Goal: Entertainment & Leisure: Consume media (video, audio)

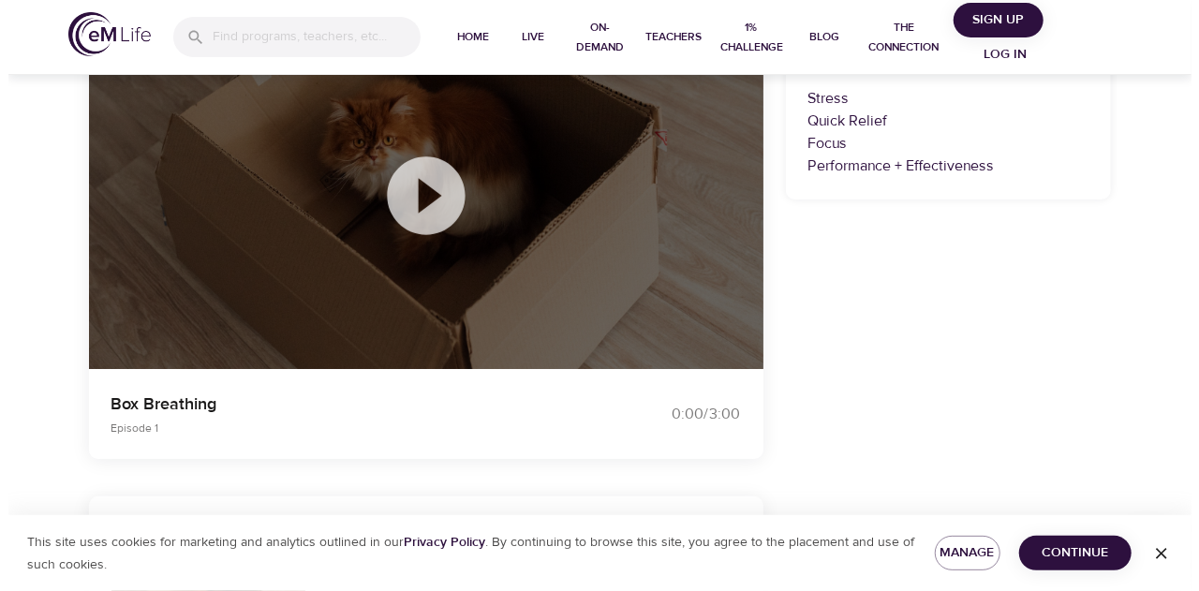
scroll to position [187, 0]
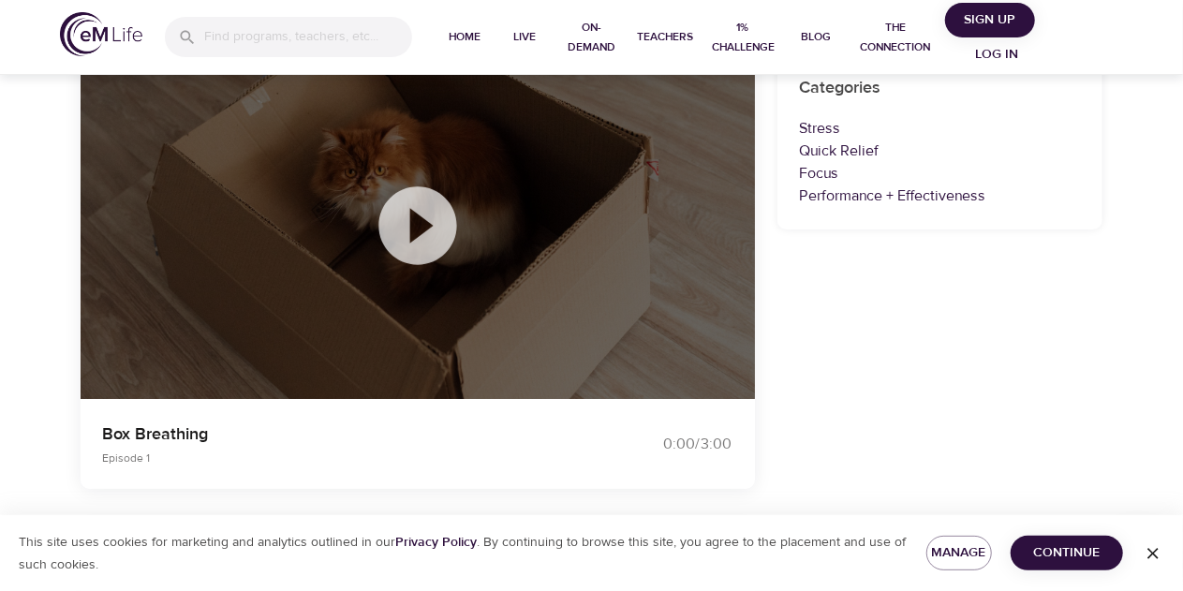
click at [418, 227] on icon at bounding box center [418, 226] width 94 height 94
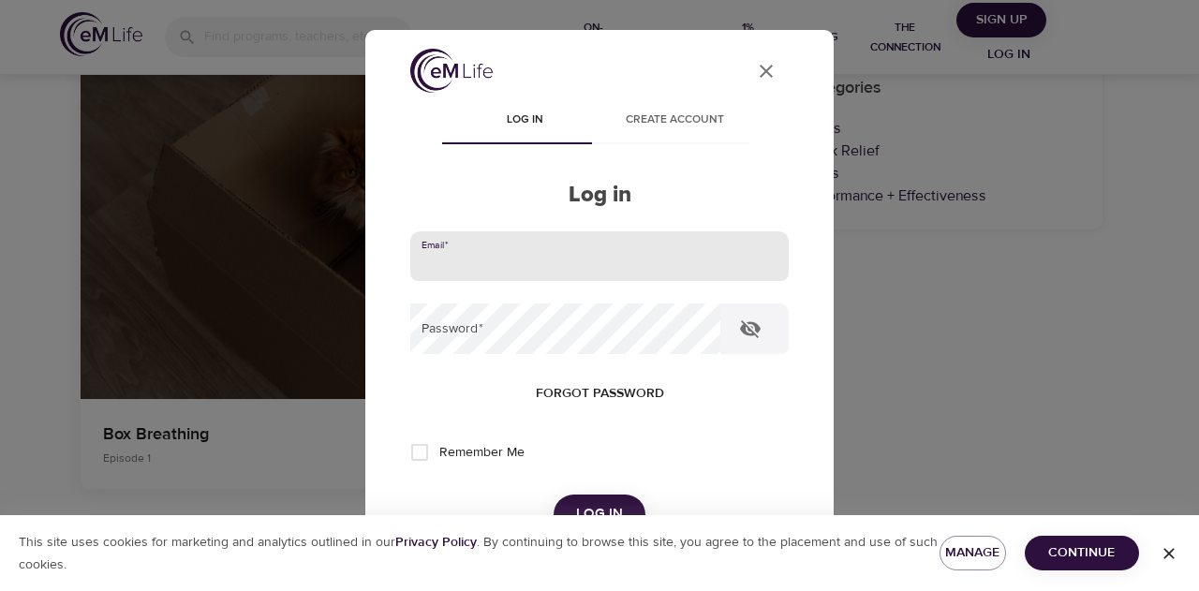
click at [548, 252] on input "email" at bounding box center [599, 256] width 378 height 51
type input "[EMAIL_ADDRESS][DOMAIN_NAME]"
click at [601, 391] on span "Forgot password" at bounding box center [600, 393] width 128 height 23
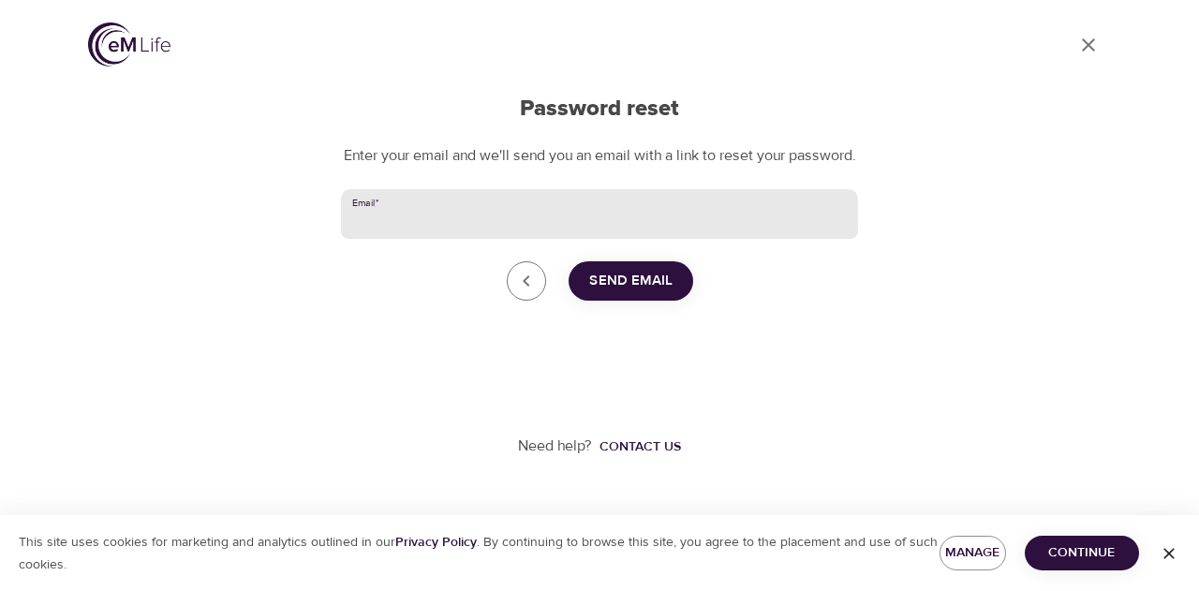
click at [537, 231] on input "Email   *" at bounding box center [599, 214] width 517 height 51
type input "[EMAIL_ADDRESS][DOMAIN_NAME]"
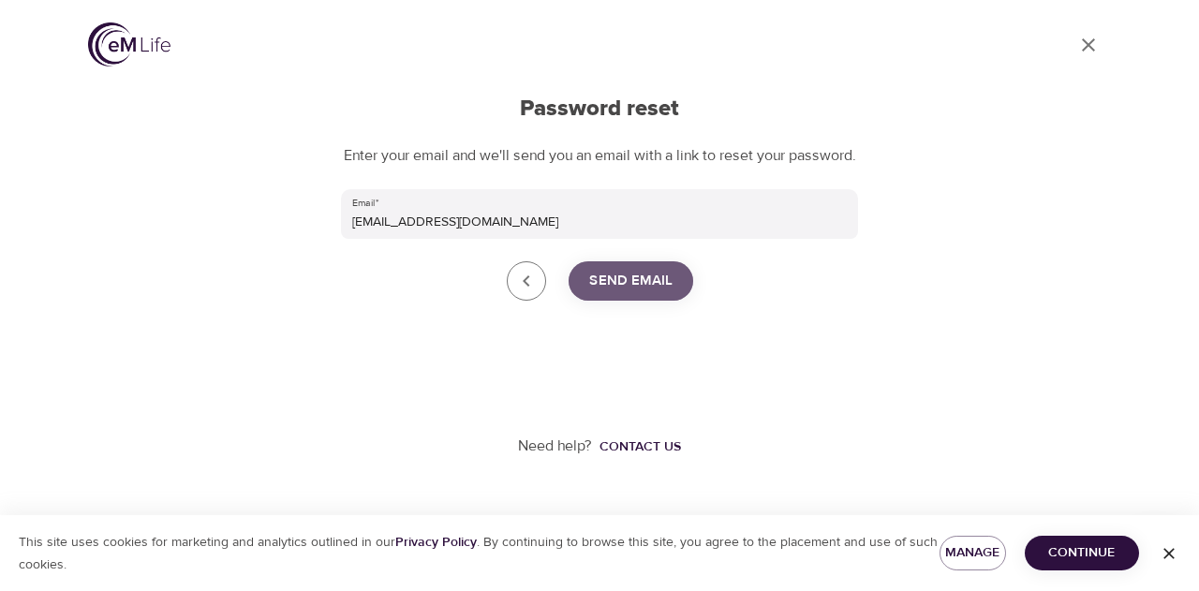
click at [624, 293] on span "Send Email" at bounding box center [630, 281] width 83 height 24
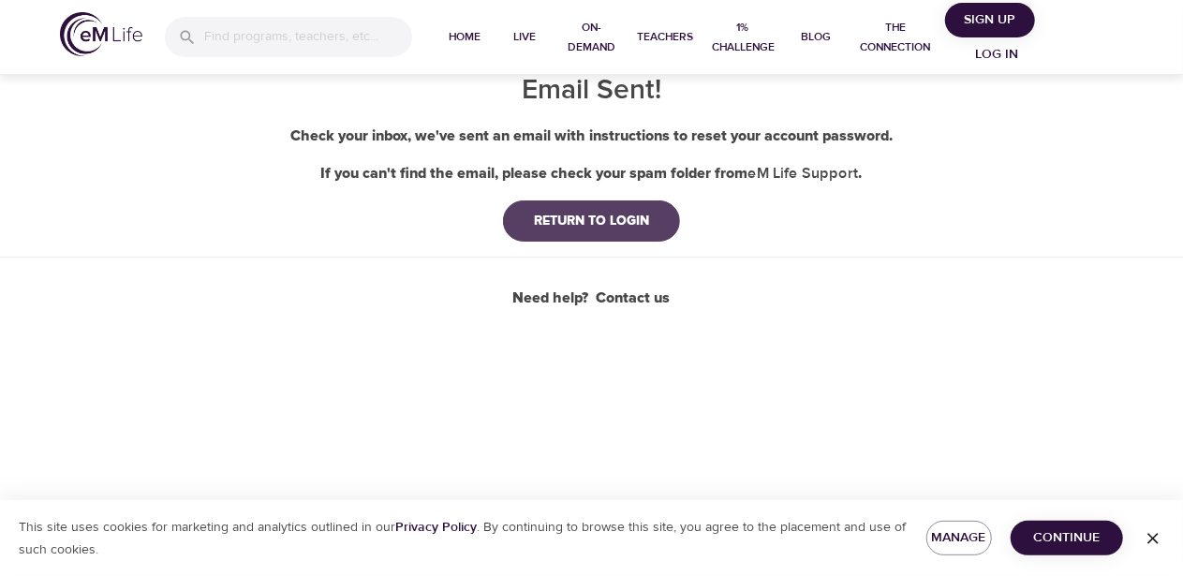
click at [527, 216] on div "RETURN TO LOGIN" at bounding box center [591, 221] width 145 height 19
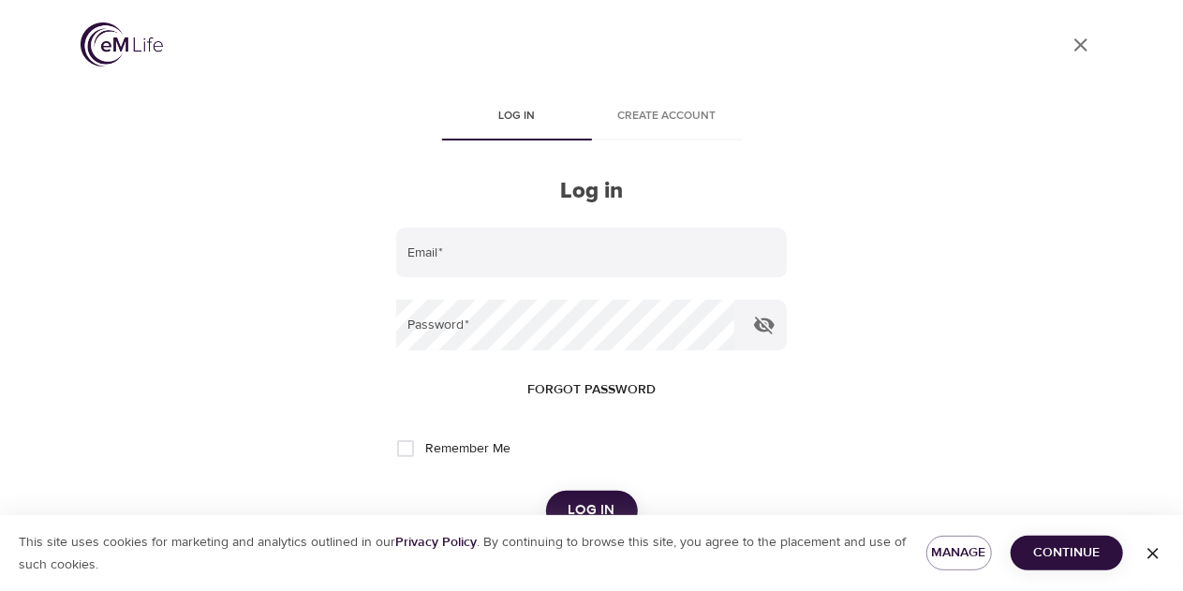
click at [573, 391] on span "Forgot password" at bounding box center [591, 389] width 128 height 23
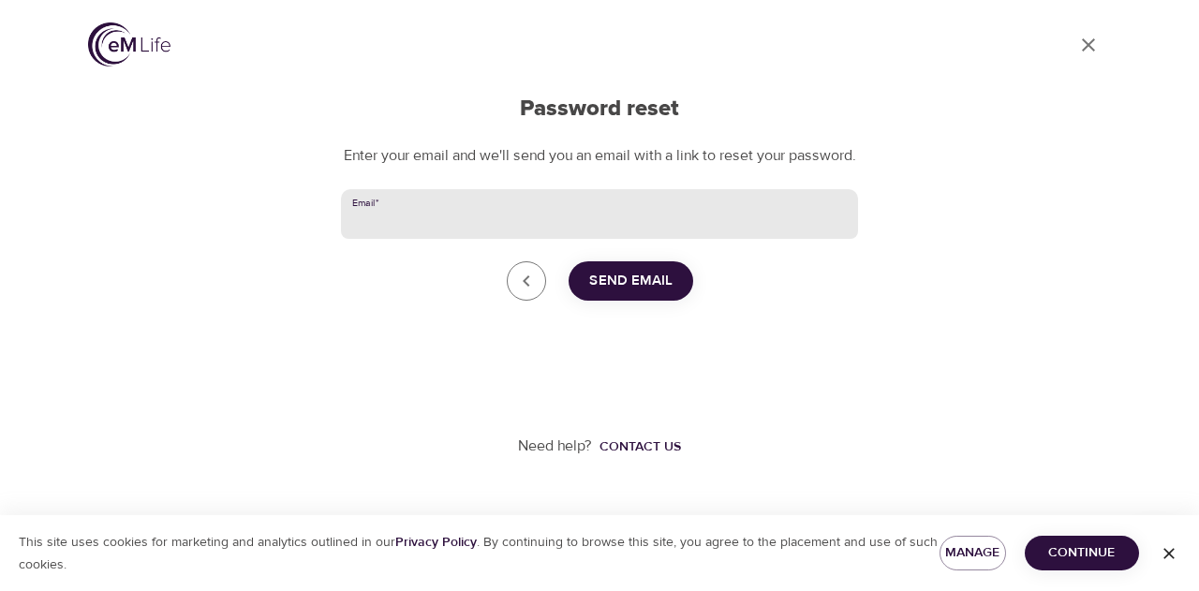
click at [523, 232] on input "Email   *" at bounding box center [599, 214] width 517 height 51
type input "LouwannaLou8@gmail.com"
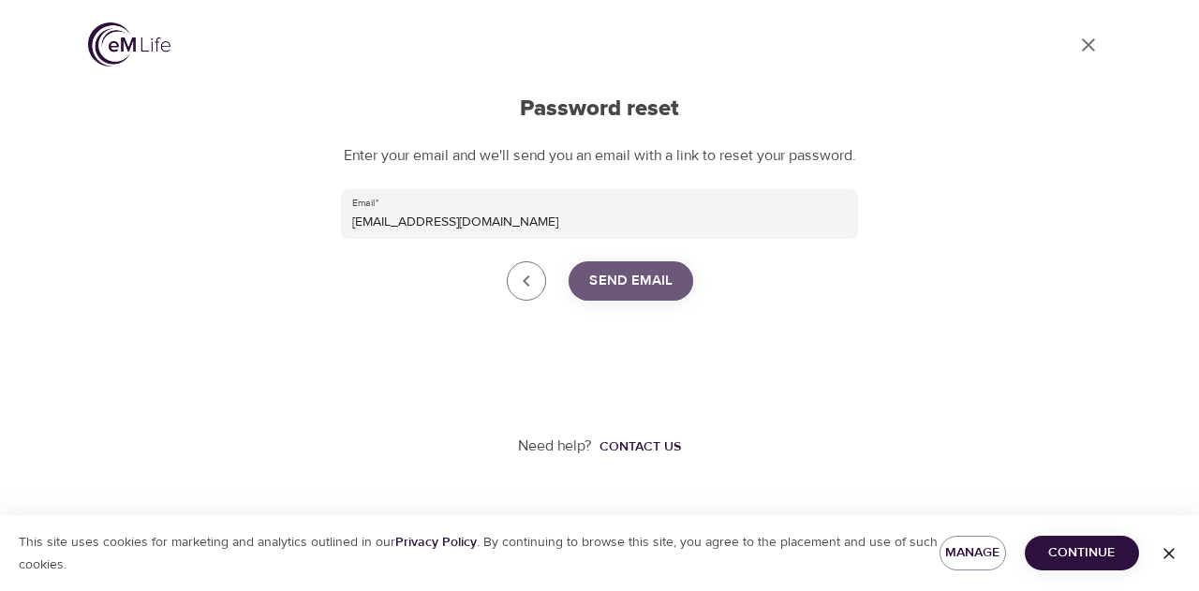
click at [614, 293] on span "Send Email" at bounding box center [630, 281] width 83 height 24
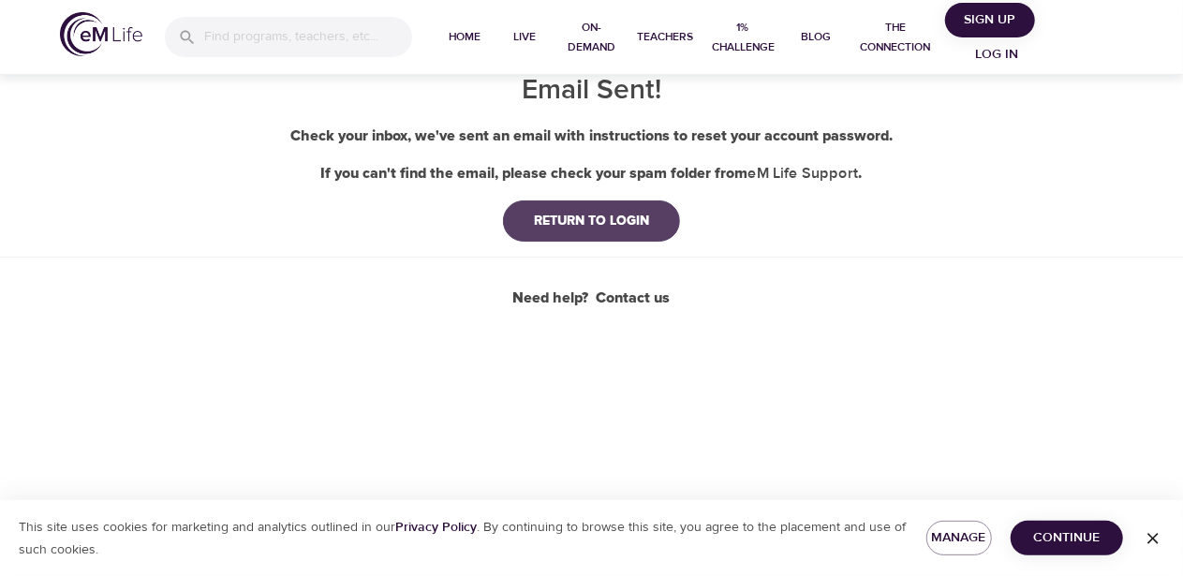
click at [580, 224] on div "RETURN TO LOGIN" at bounding box center [591, 221] width 145 height 19
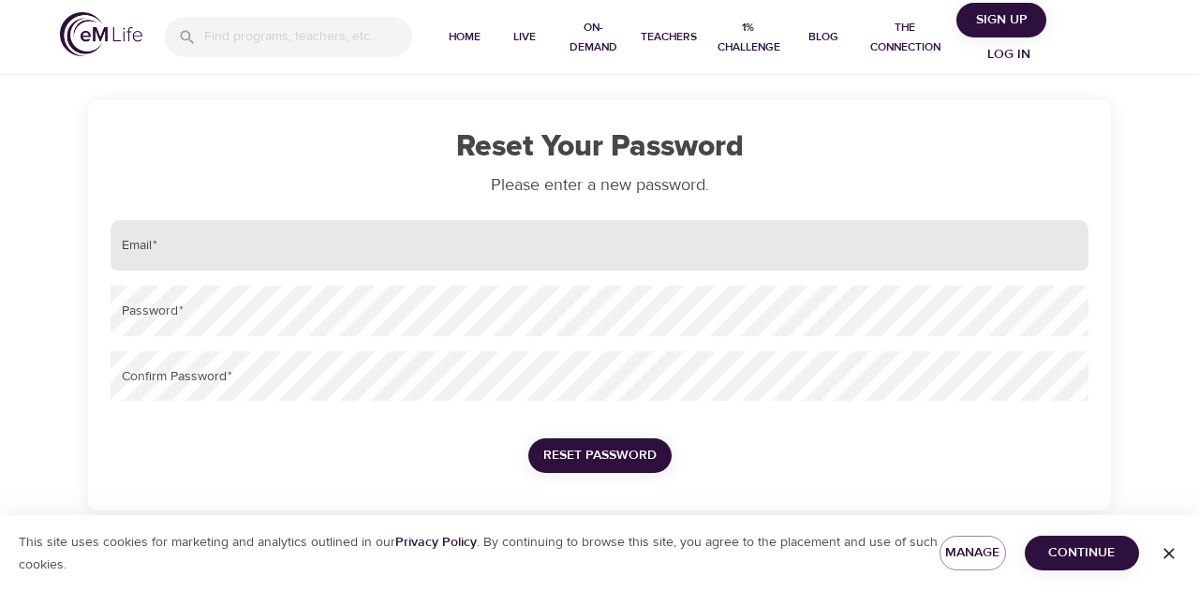
click at [519, 228] on input "email" at bounding box center [600, 245] width 978 height 51
type input "[EMAIL_ADDRESS][DOMAIN_NAME]"
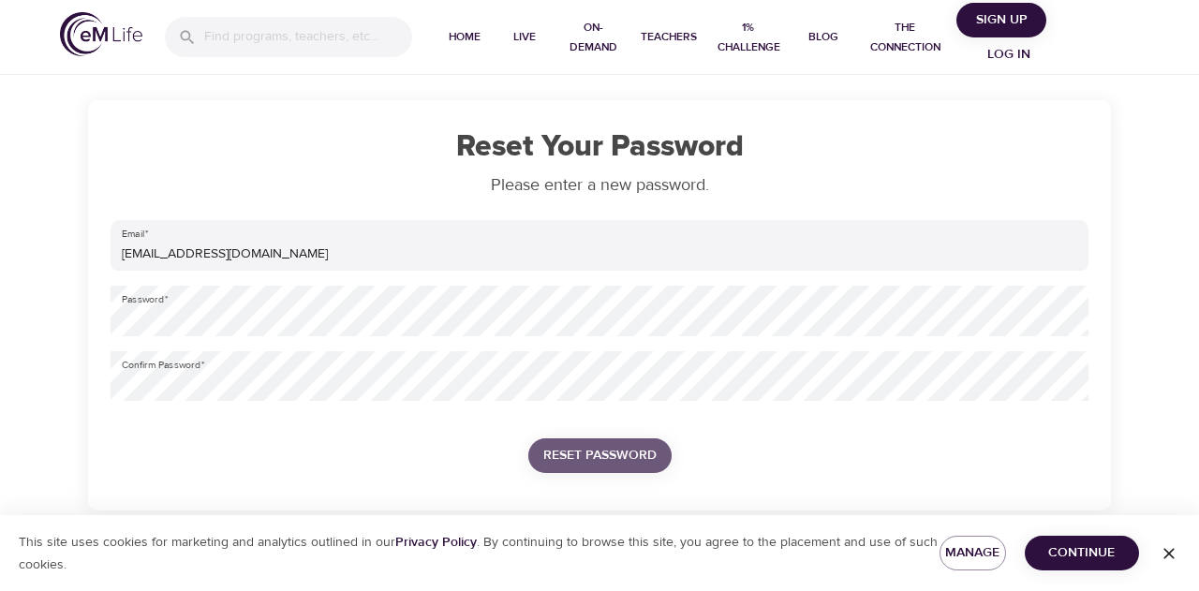
click at [600, 457] on span "Reset Password" at bounding box center [599, 455] width 113 height 23
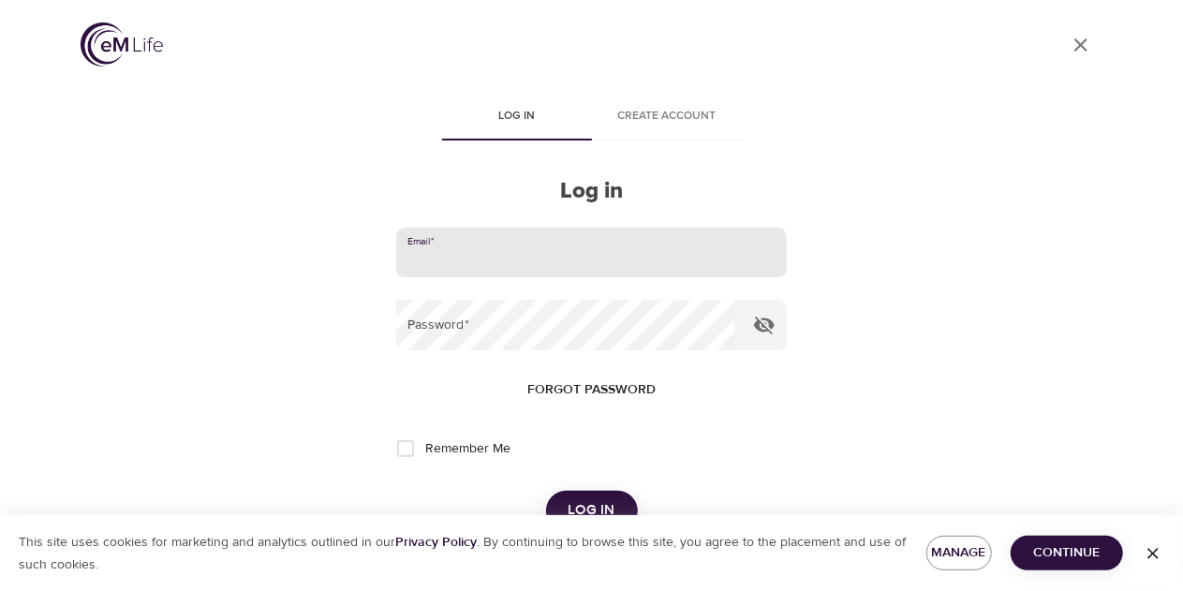
click at [556, 246] on input "email" at bounding box center [591, 253] width 390 height 51
type input "[EMAIL_ADDRESS][DOMAIN_NAME]"
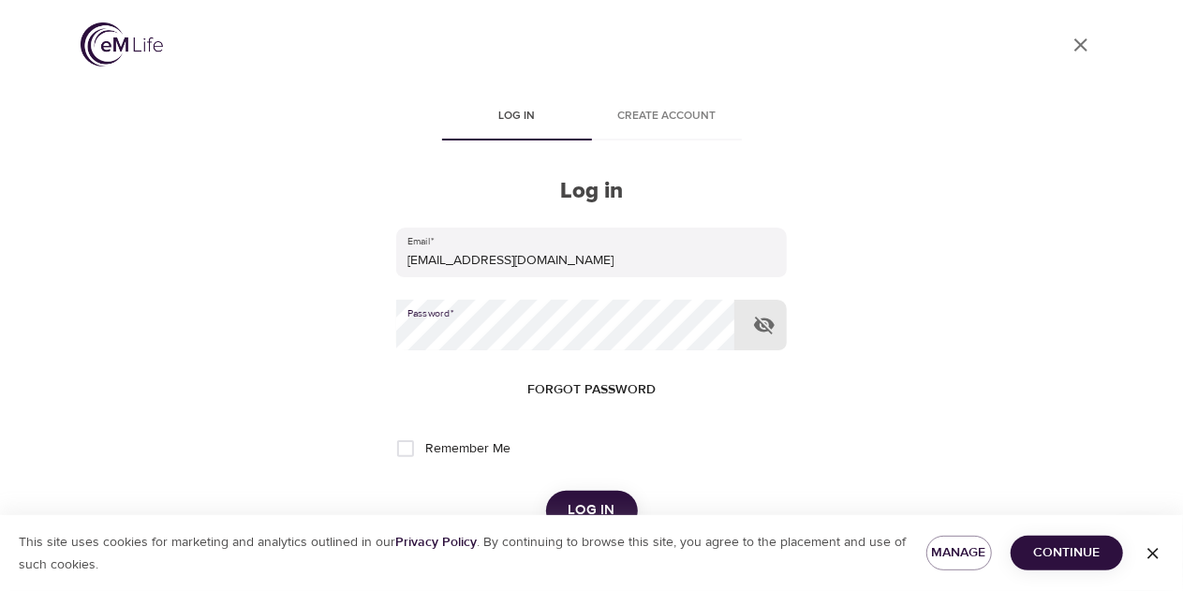
click at [416, 445] on input "Remember Me" at bounding box center [405, 448] width 39 height 39
checkbox input "true"
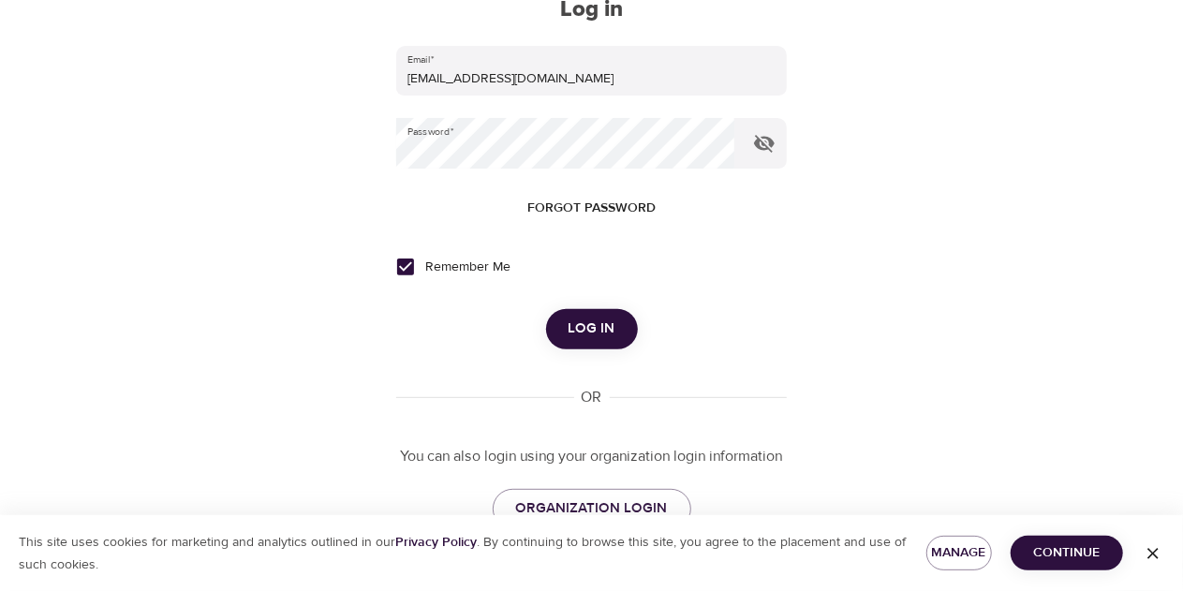
scroll to position [187, 0]
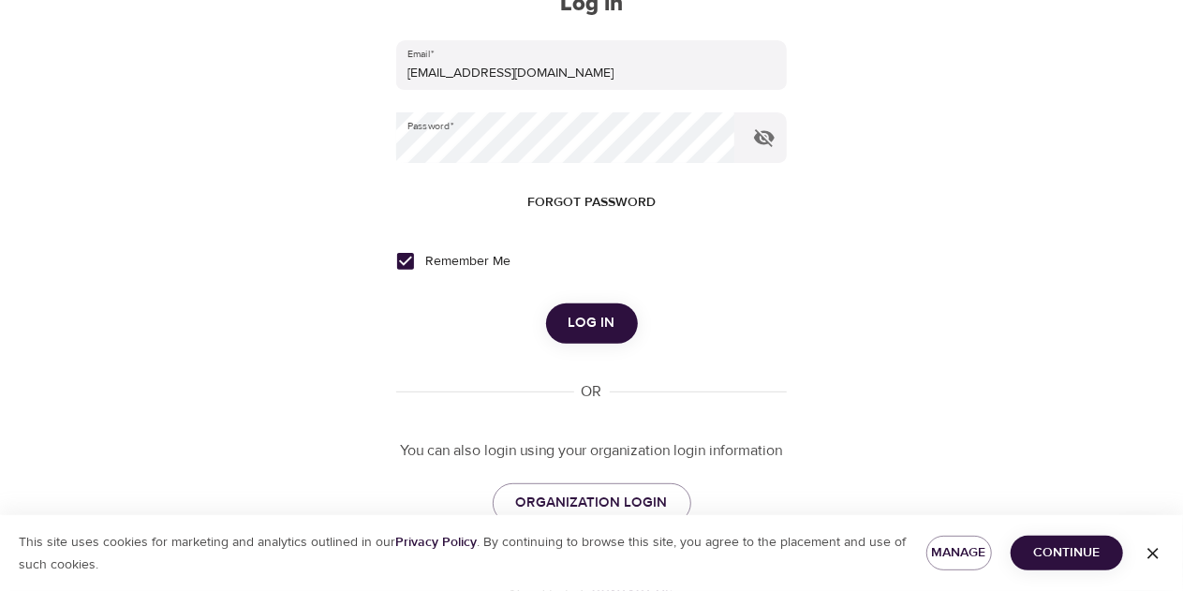
click at [594, 321] on span "Log in" at bounding box center [592, 323] width 47 height 24
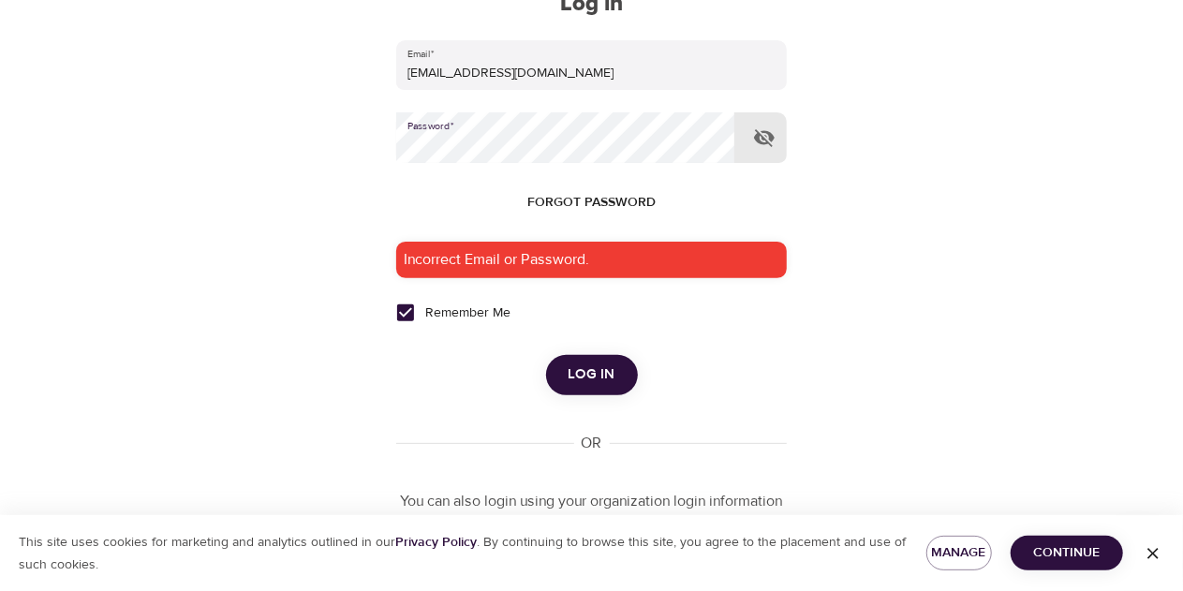
click at [767, 140] on icon "button" at bounding box center [764, 137] width 22 height 22
click at [615, 375] on button "Log in" at bounding box center [592, 374] width 92 height 39
click at [390, 140] on div "User Profile Log in Create account Log in Email   * [EMAIL_ADDRESS][DOMAIN_NAME…" at bounding box center [592, 108] width 1068 height 591
click at [583, 371] on span "Log in" at bounding box center [592, 375] width 47 height 24
click at [615, 199] on span "Forgot password" at bounding box center [591, 202] width 128 height 23
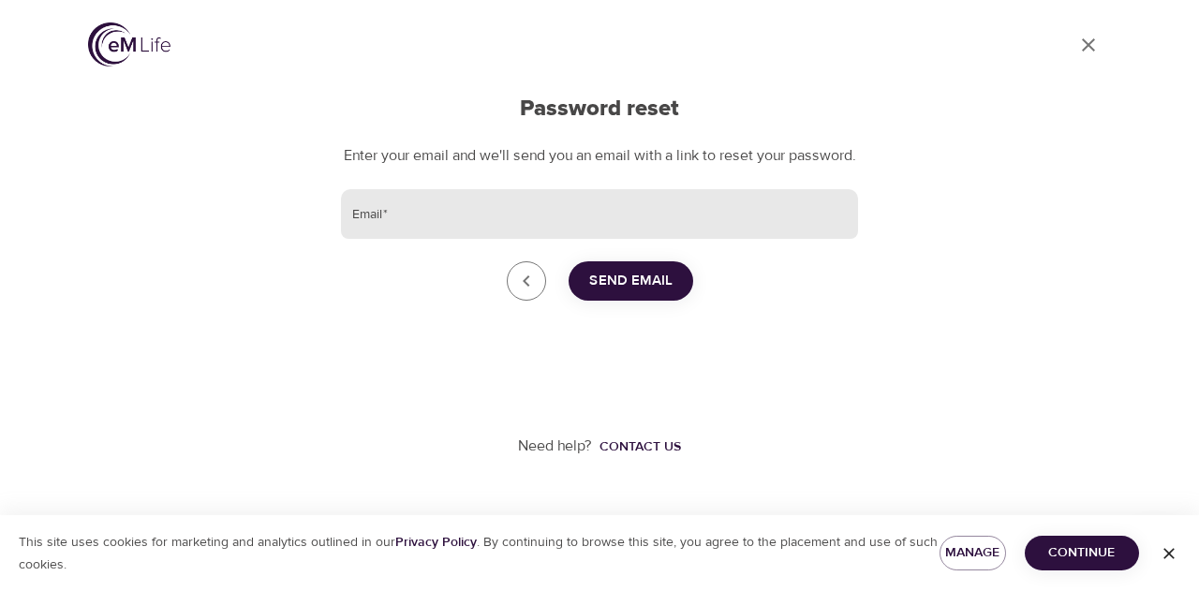
click at [605, 231] on input "Email   *" at bounding box center [599, 214] width 517 height 51
type input "[EMAIL_ADDRESS][DOMAIN_NAME]"
click at [612, 293] on span "Send Email" at bounding box center [630, 281] width 83 height 24
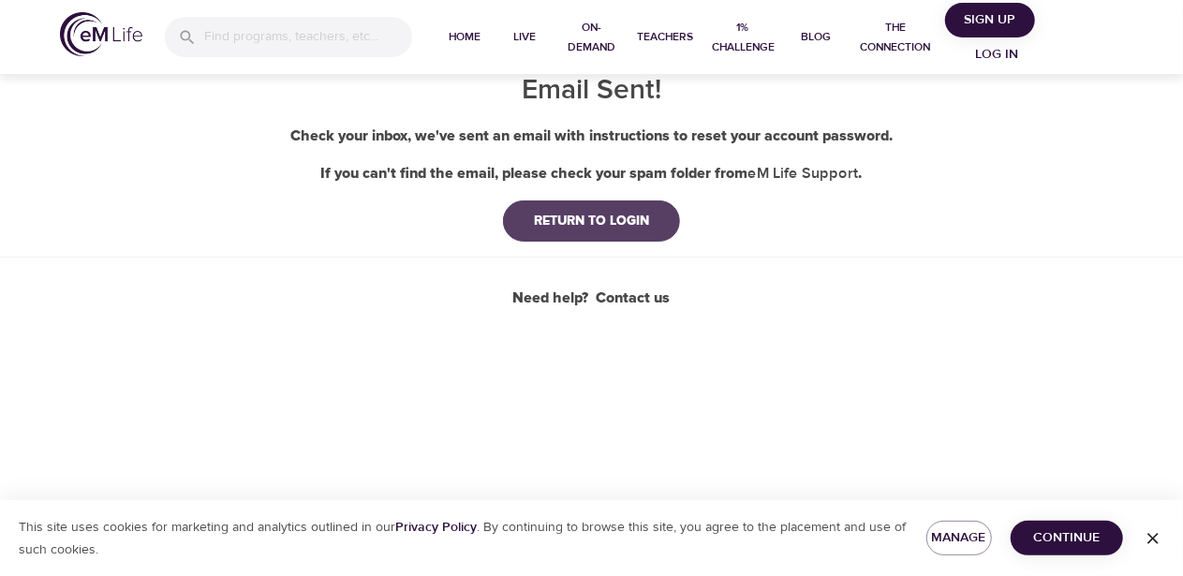
click at [544, 212] on div "RETURN TO LOGIN" at bounding box center [591, 221] width 145 height 19
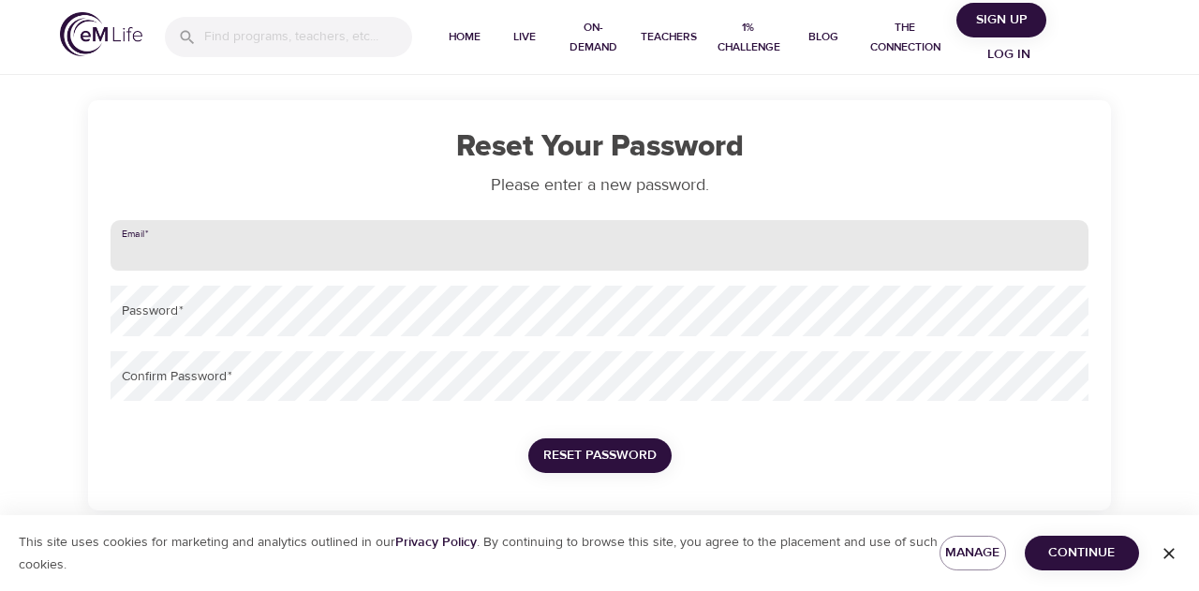
click at [312, 223] on input "email" at bounding box center [600, 245] width 978 height 51
type input "[EMAIL_ADDRESS][DOMAIN_NAME]"
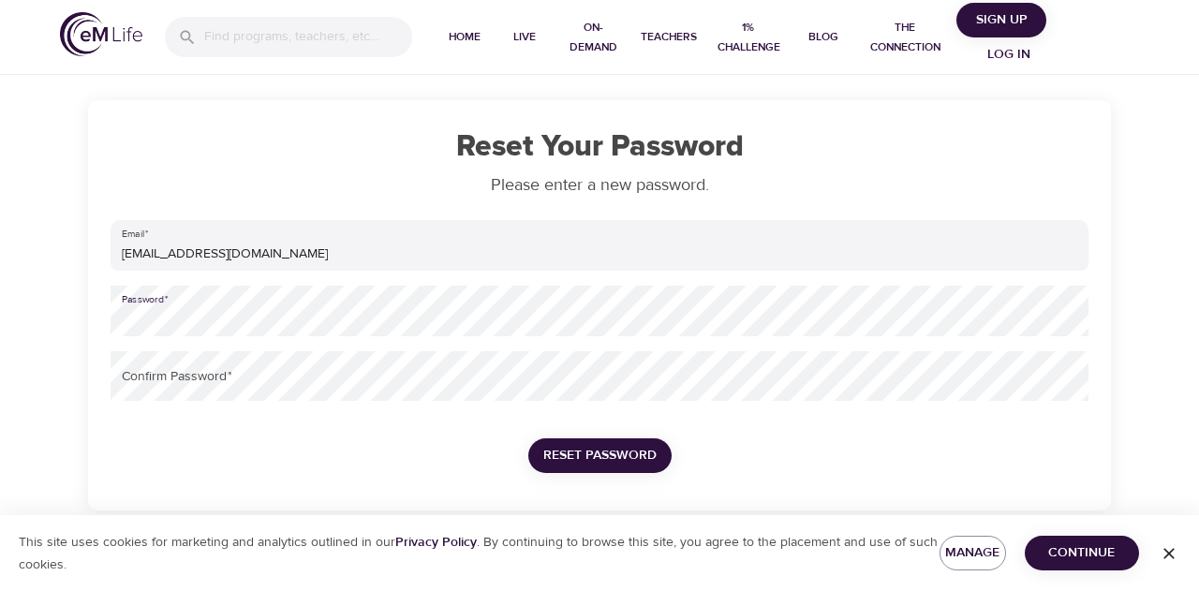
click at [93, 321] on div "Reset Your Password Please enter a new password. Email   * [EMAIL_ADDRESS][DOMA…" at bounding box center [599, 305] width 1023 height 410
click at [635, 456] on span "Reset Password" at bounding box center [599, 455] width 113 height 23
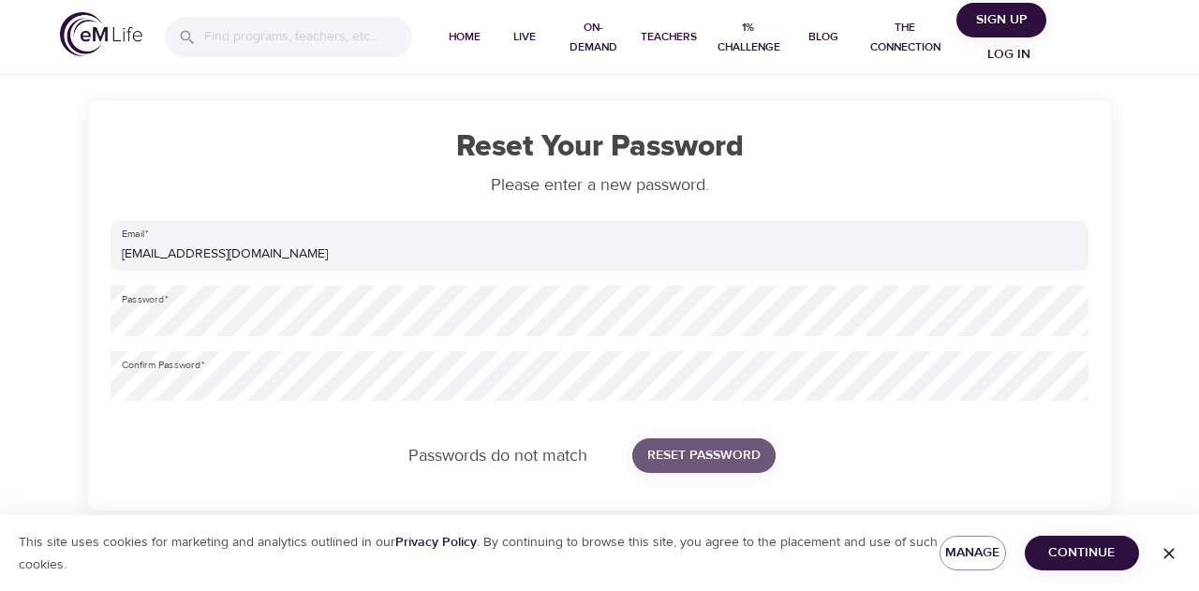
click at [726, 459] on span "Reset Password" at bounding box center [703, 455] width 113 height 23
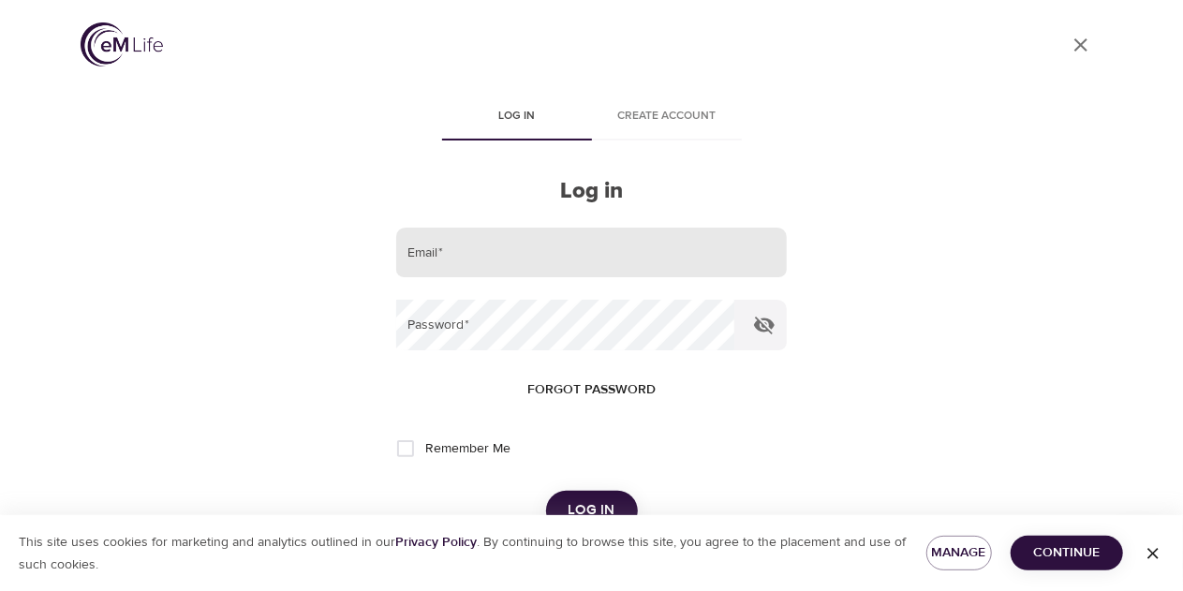
click at [613, 246] on input "email" at bounding box center [591, 253] width 390 height 51
type input "WardL1@aetna.com"
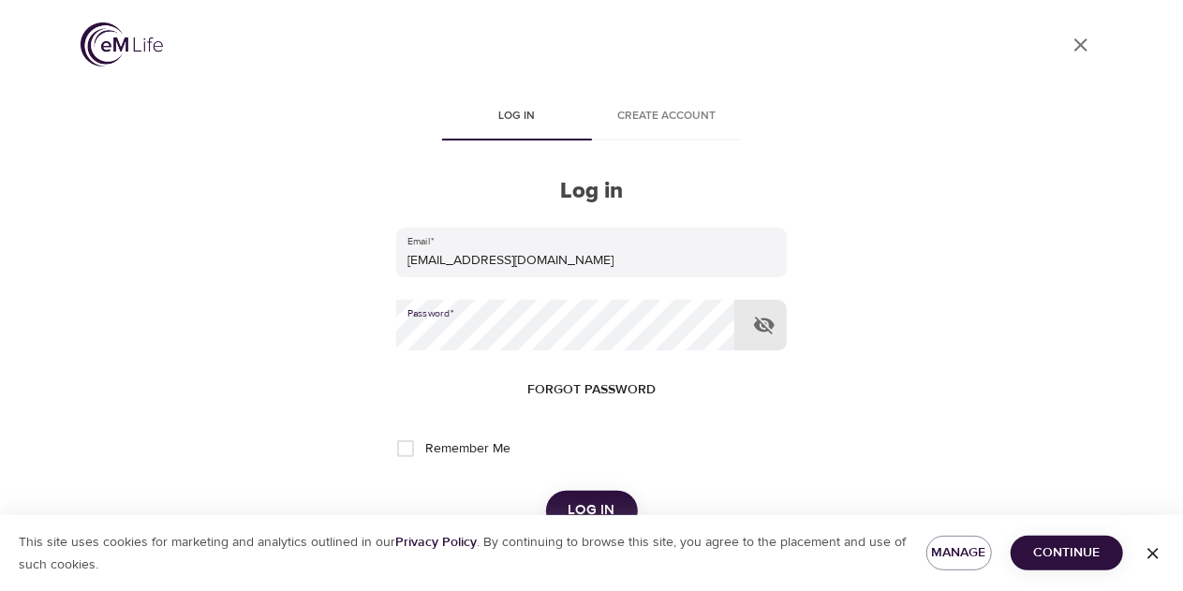
click at [763, 322] on icon "button" at bounding box center [764, 325] width 22 height 22
click at [412, 447] on input "Remember Me" at bounding box center [405, 448] width 39 height 39
checkbox input "true"
click at [609, 497] on button "Log in" at bounding box center [592, 510] width 92 height 39
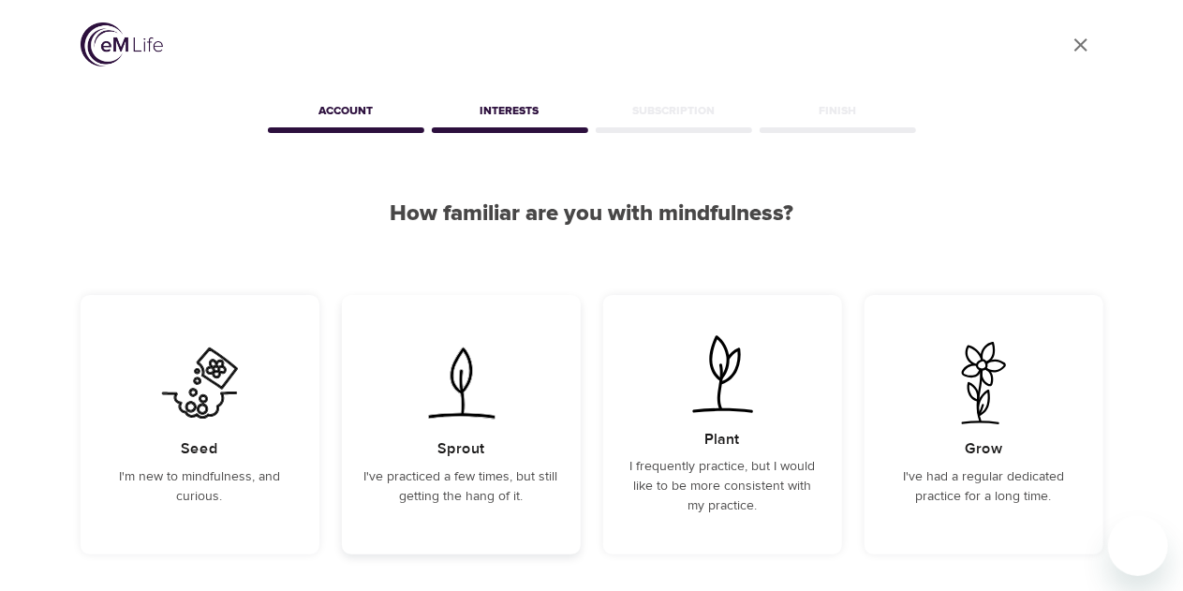
click at [444, 412] on img at bounding box center [461, 383] width 95 height 82
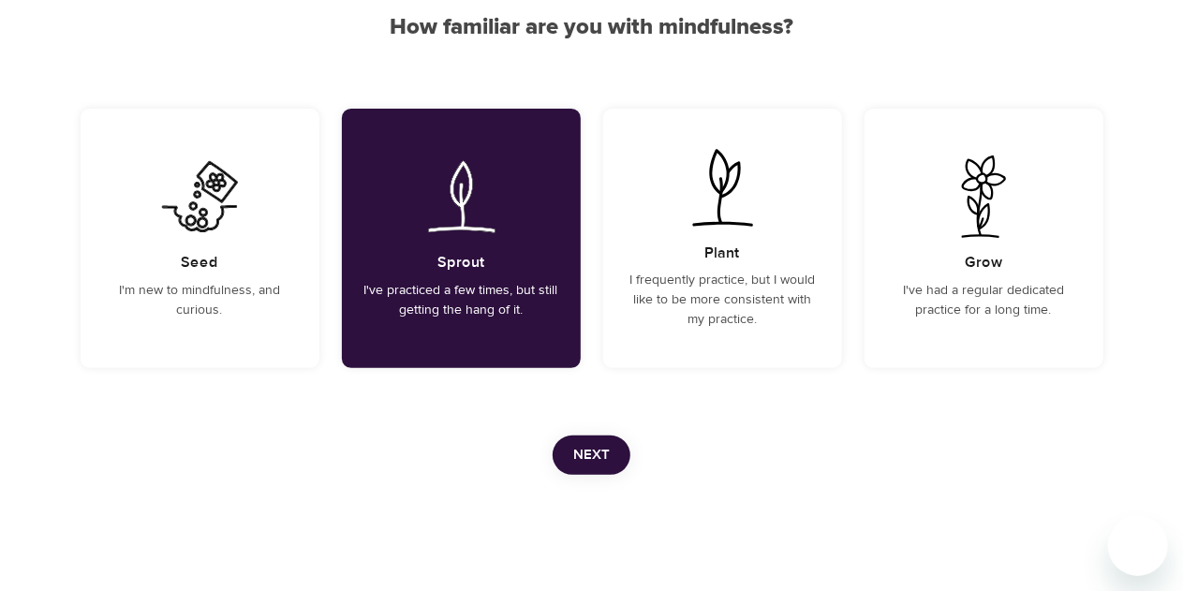
scroll to position [203, 0]
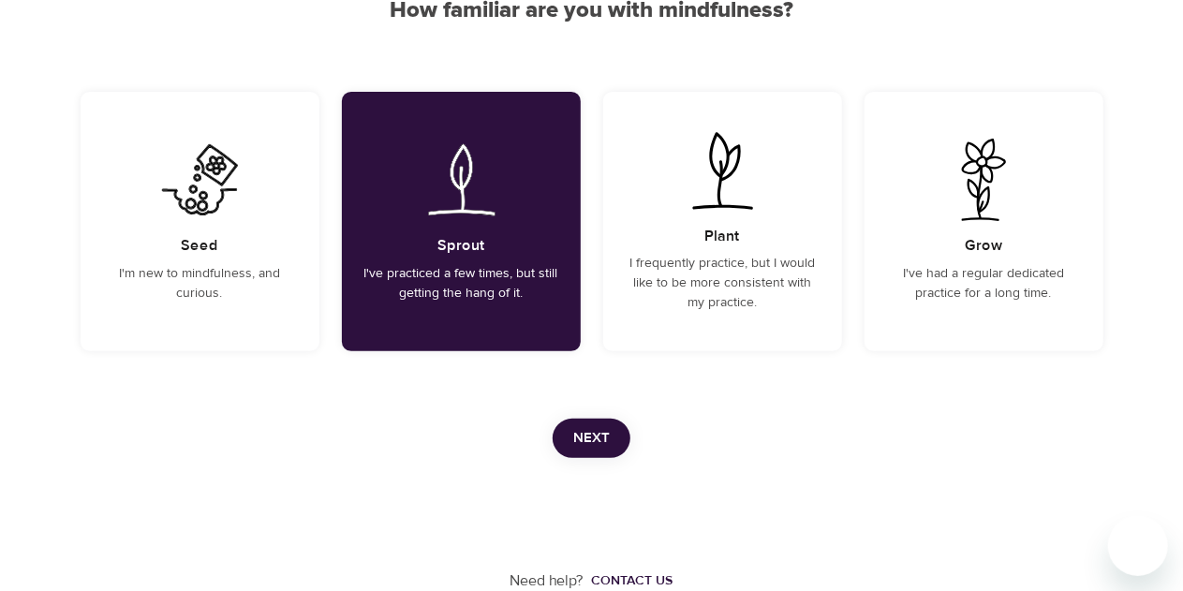
click at [615, 437] on button "Next" at bounding box center [592, 438] width 78 height 39
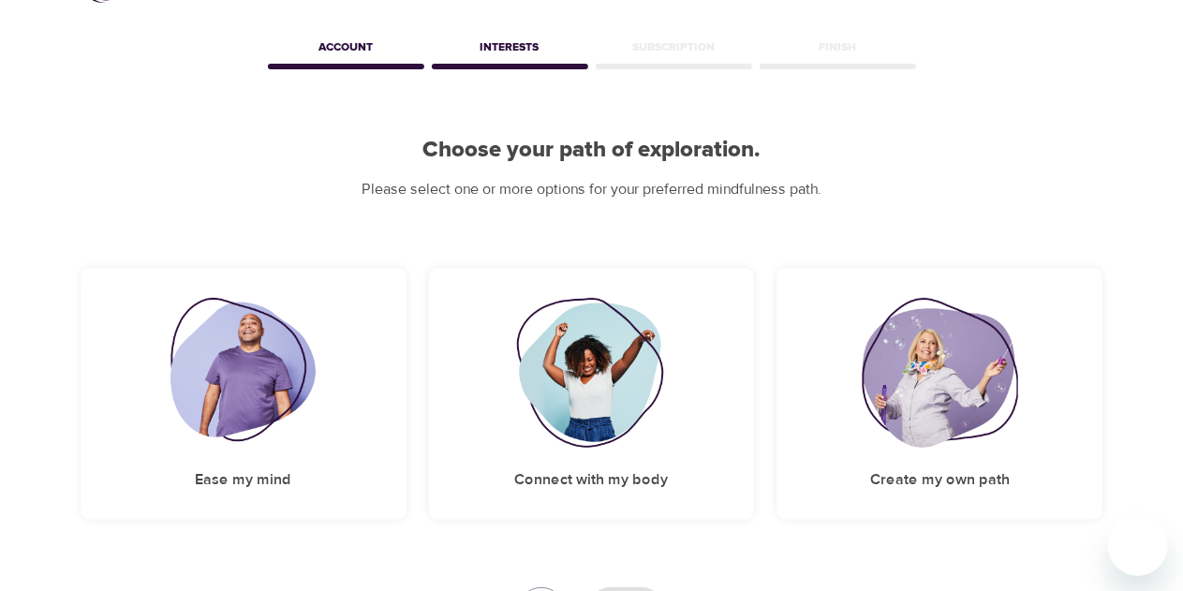
scroll to position [94, 0]
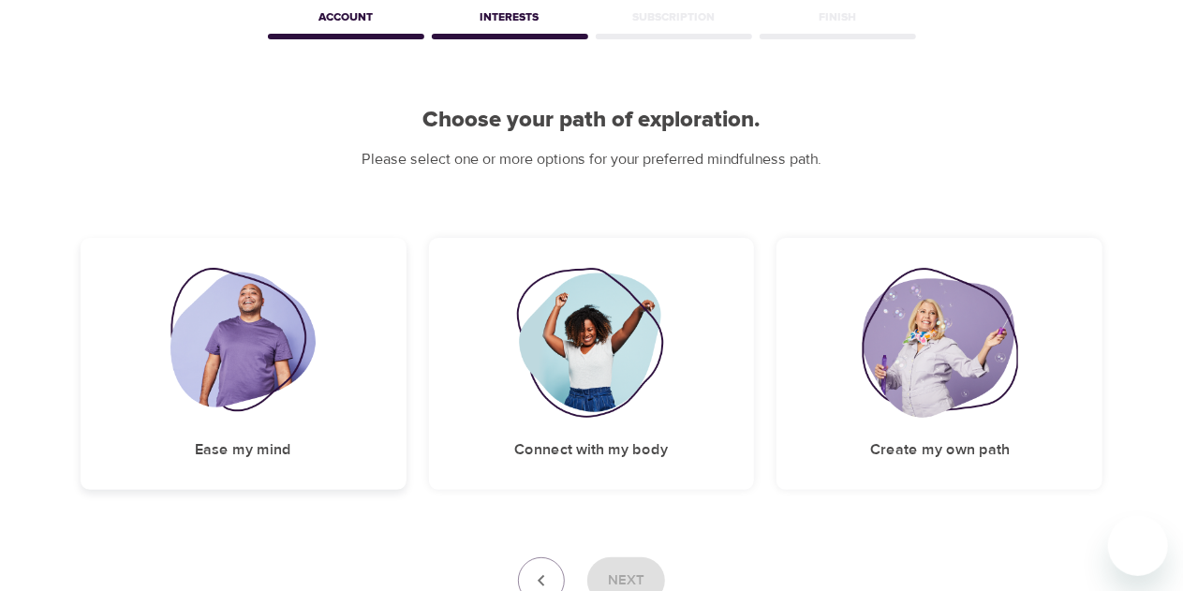
click at [285, 367] on img at bounding box center [243, 343] width 145 height 150
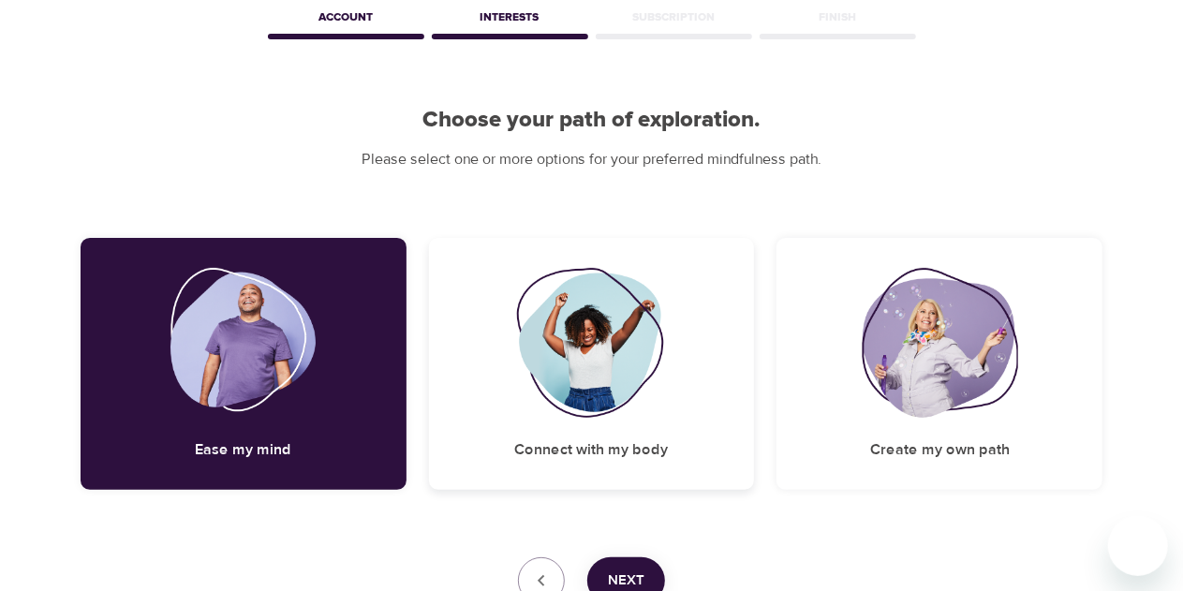
click at [547, 382] on img at bounding box center [592, 343] width 152 height 150
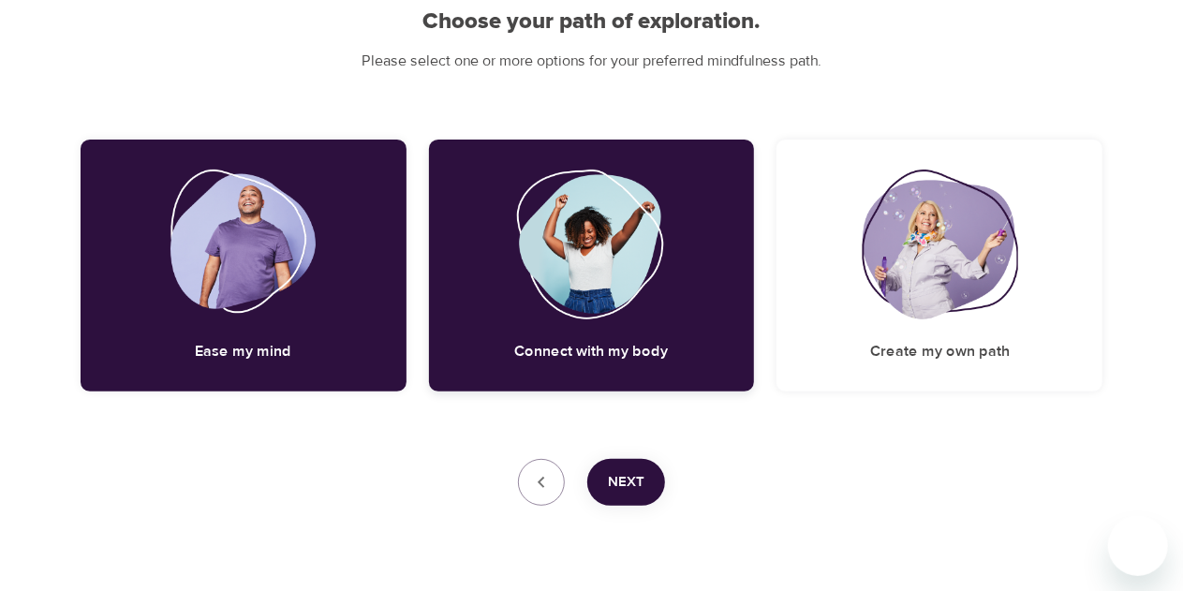
scroll to position [240, 0]
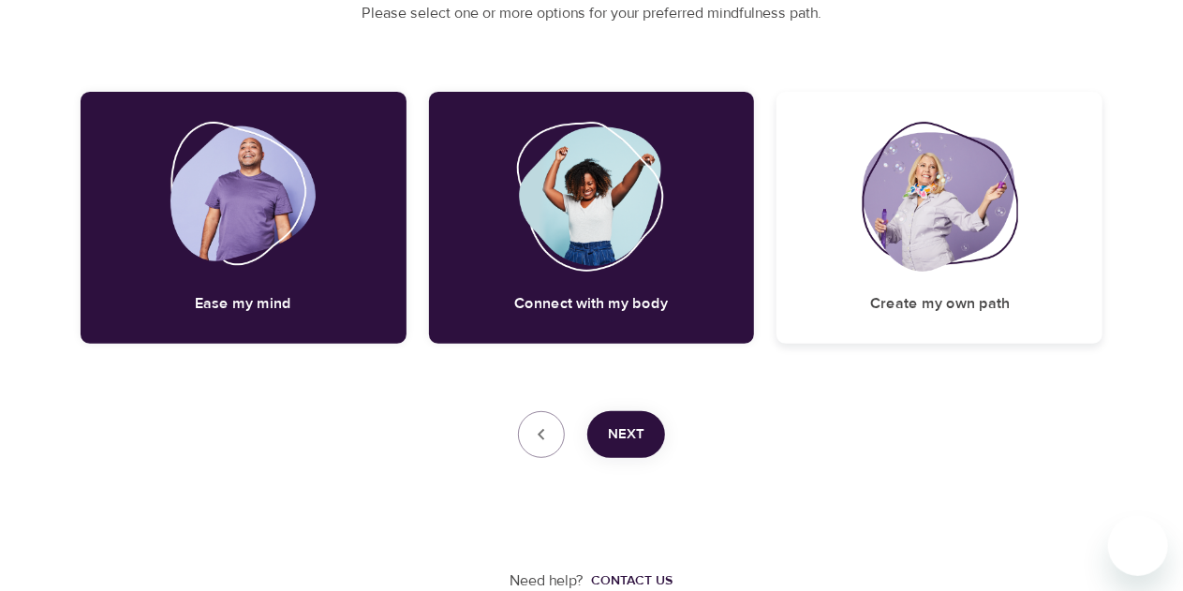
click at [923, 247] on img at bounding box center [940, 197] width 156 height 150
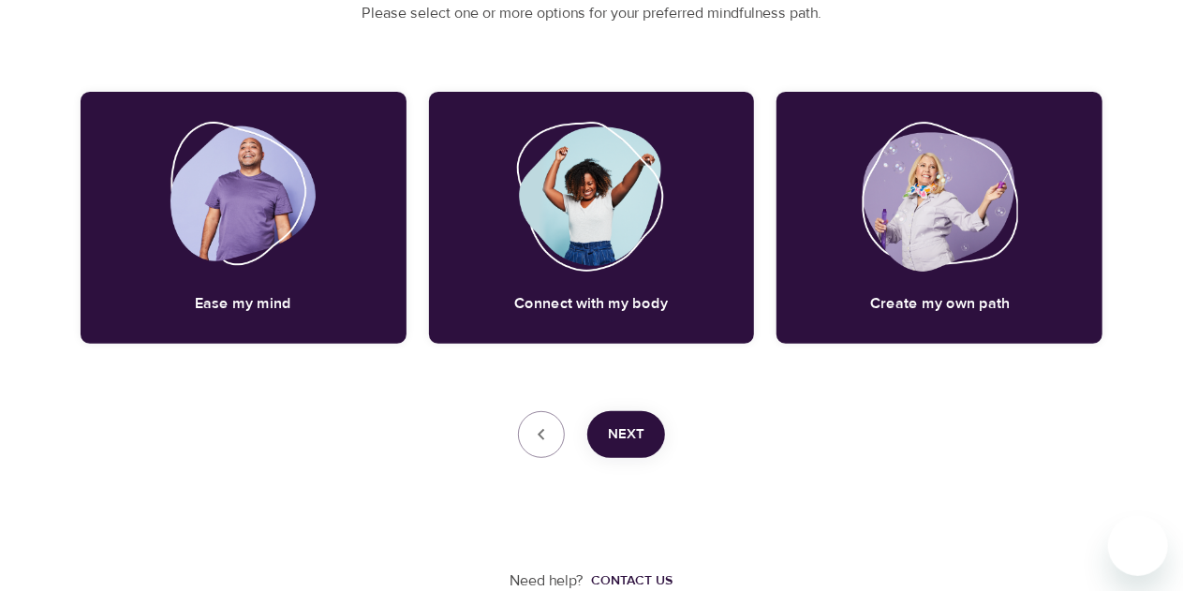
click at [640, 428] on span "Next" at bounding box center [626, 435] width 37 height 24
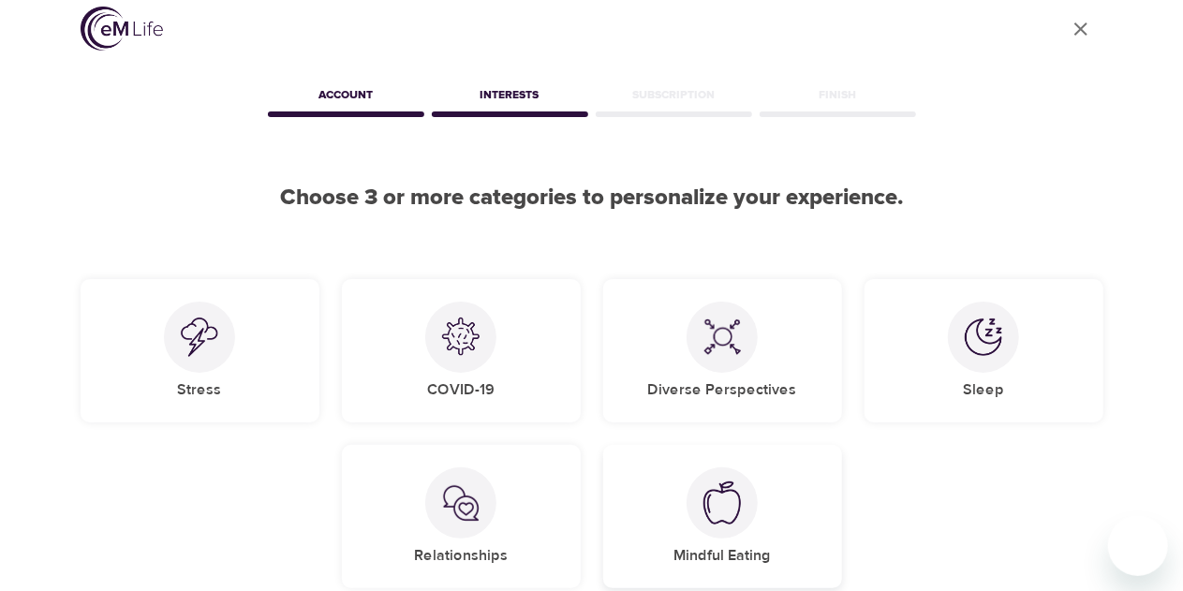
scroll to position [0, 0]
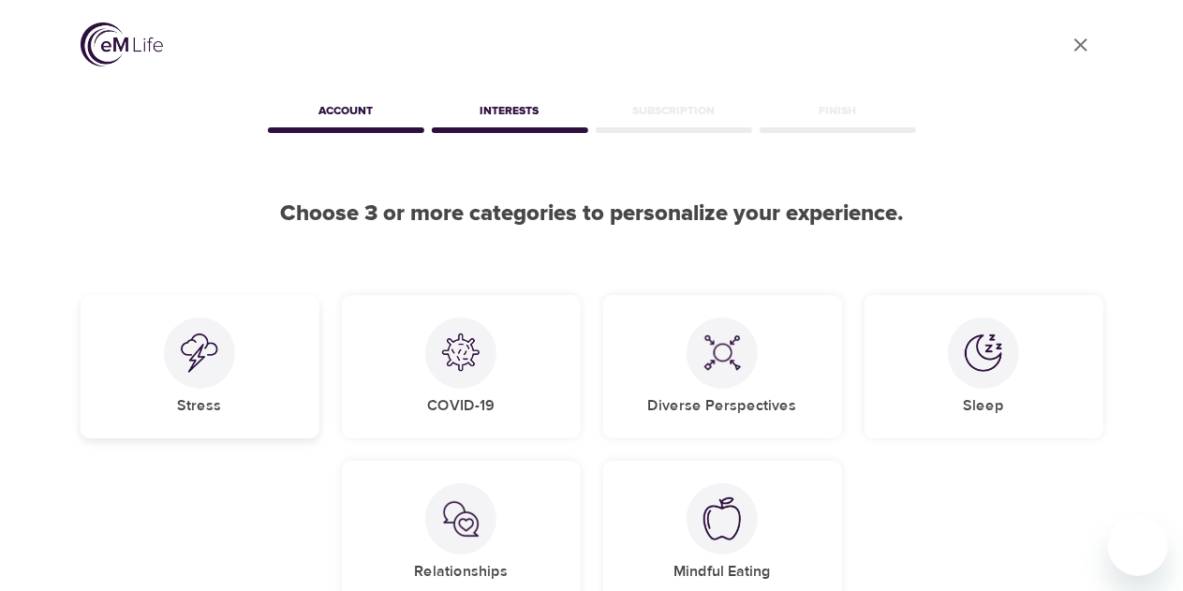
click at [208, 358] on img at bounding box center [199, 353] width 37 height 39
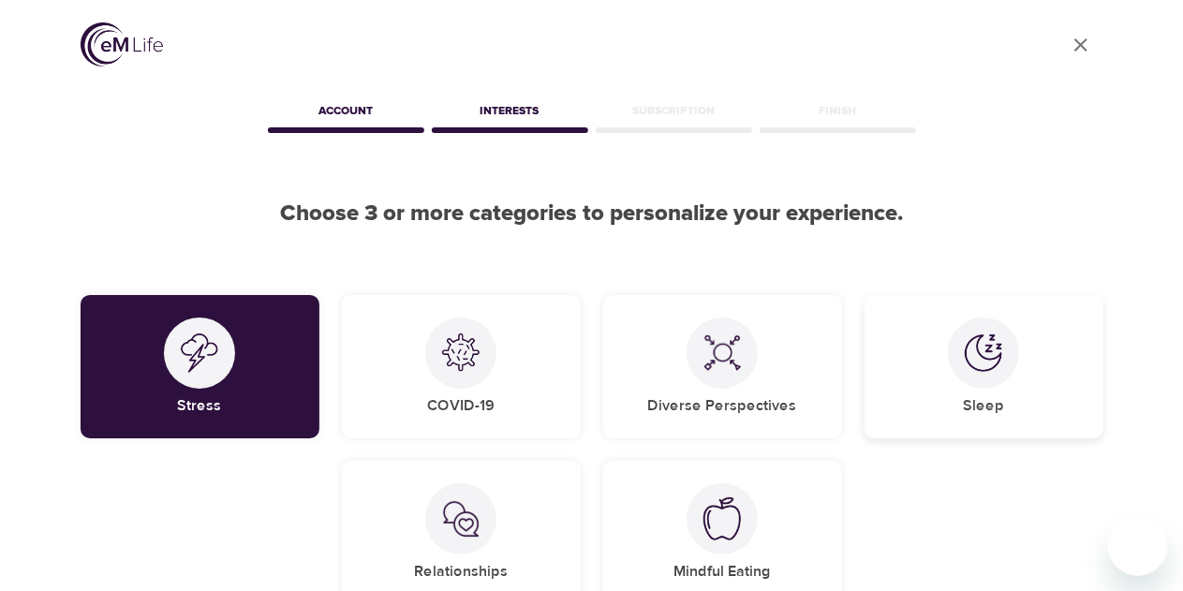
click at [984, 389] on div "Sleep" at bounding box center [984, 366] width 239 height 143
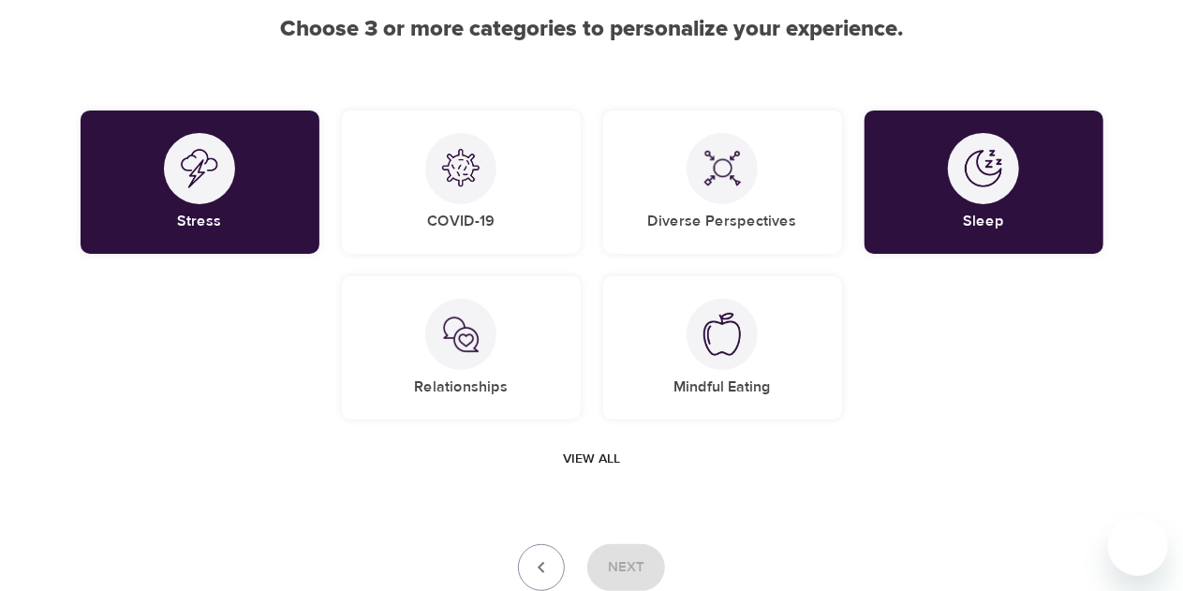
scroll to position [187, 0]
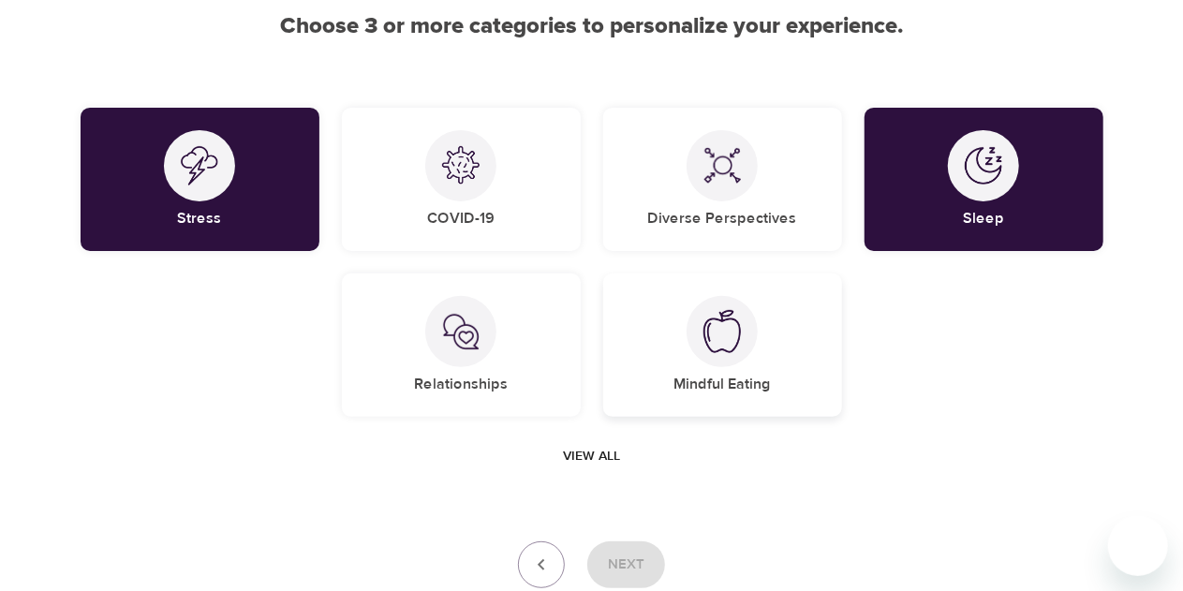
click at [718, 357] on div at bounding box center [722, 331] width 71 height 71
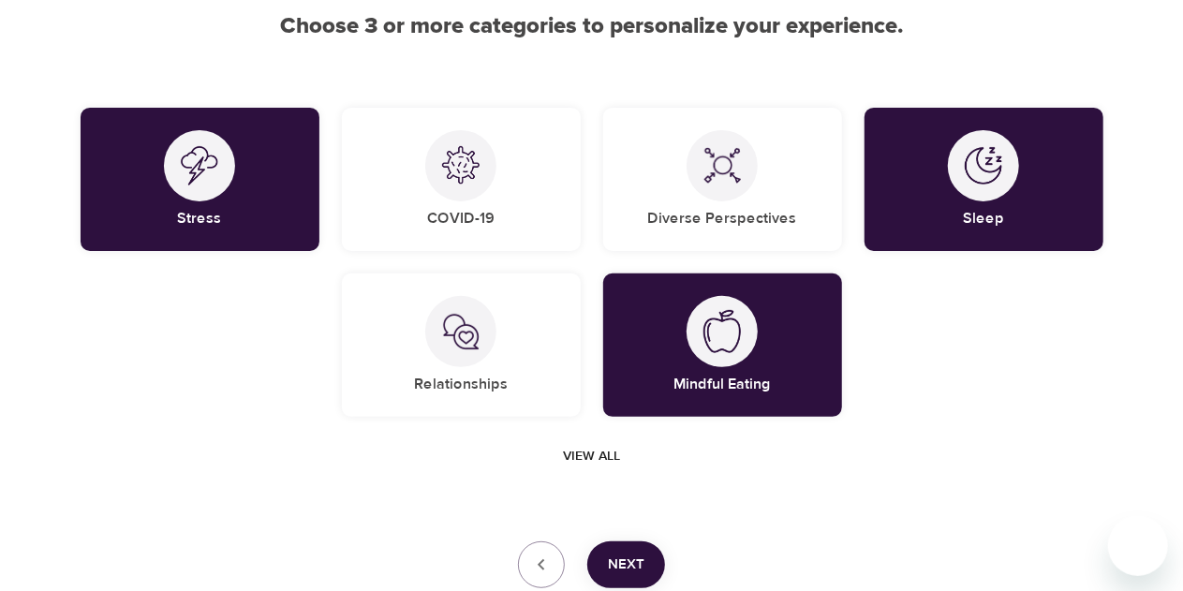
click at [604, 459] on span "View all" at bounding box center [591, 456] width 57 height 23
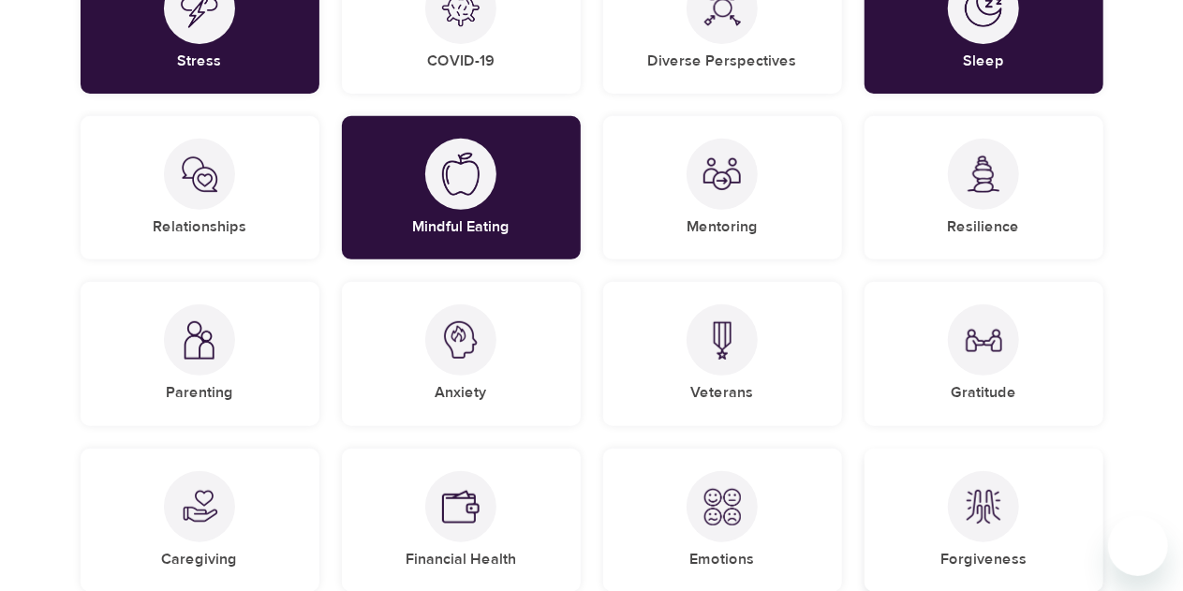
scroll to position [375, 0]
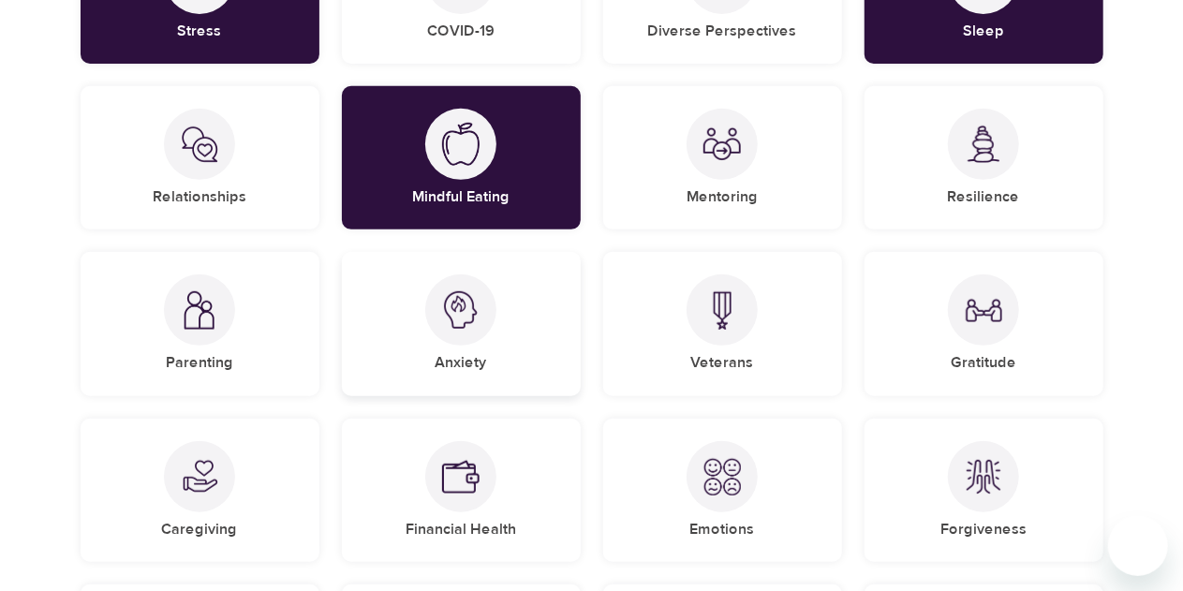
click at [525, 349] on div "Anxiety" at bounding box center [461, 323] width 239 height 143
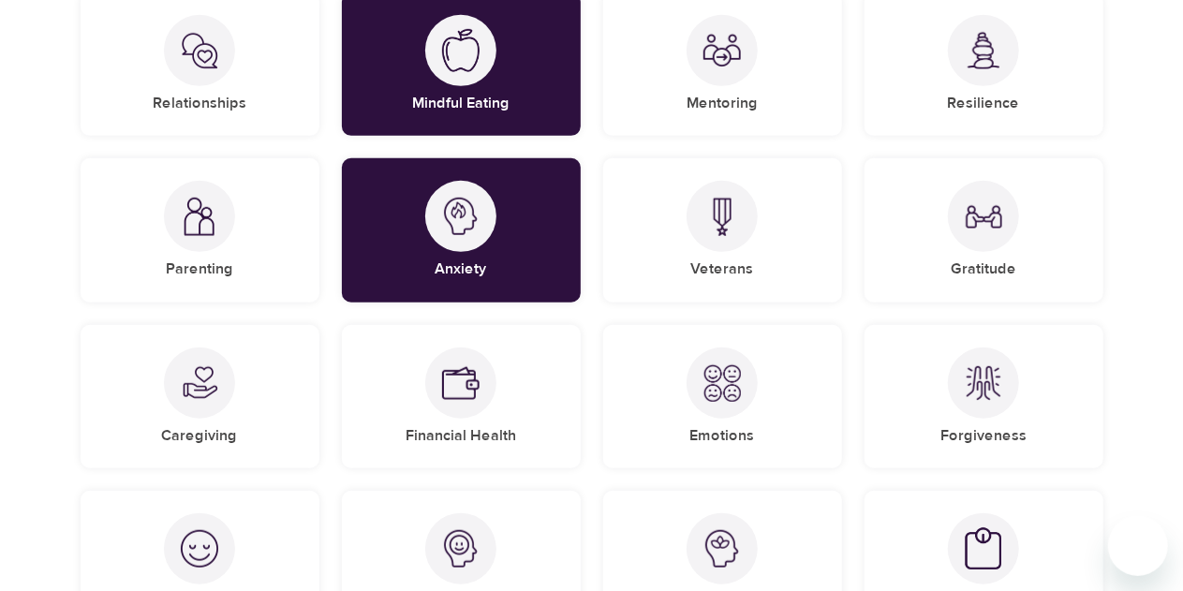
scroll to position [562, 0]
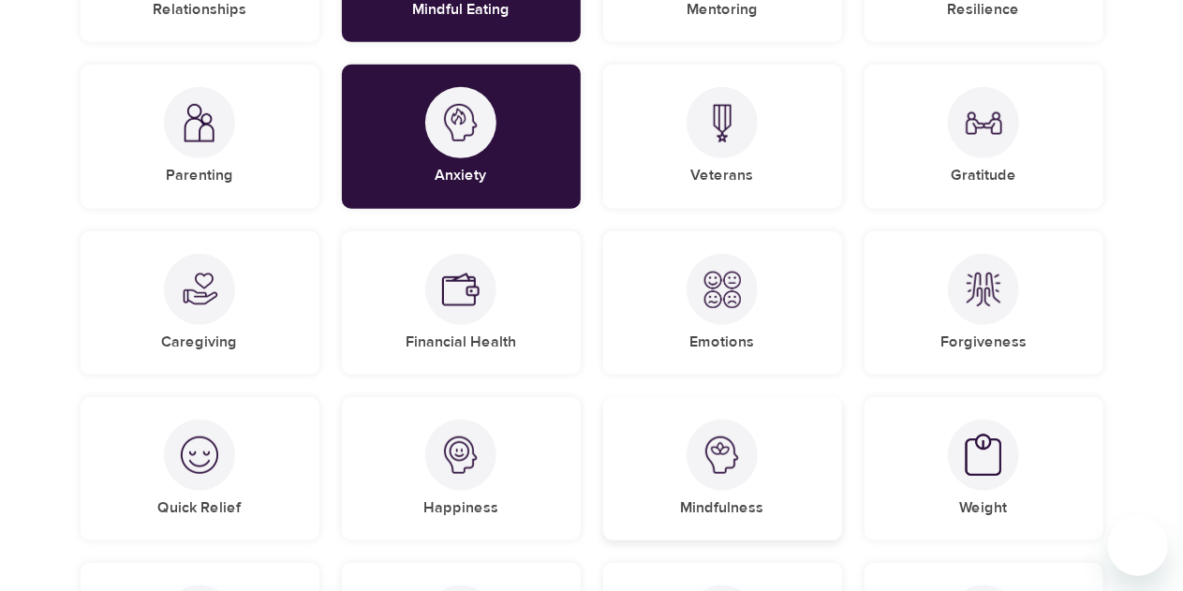
click at [731, 475] on div at bounding box center [722, 455] width 71 height 71
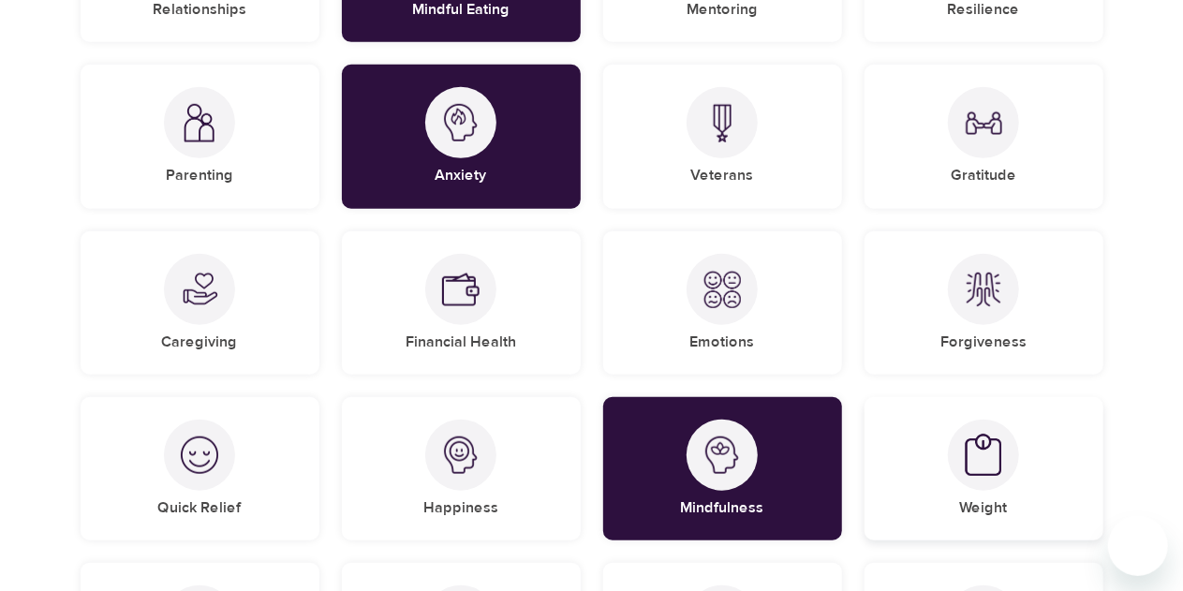
click at [960, 455] on div at bounding box center [983, 455] width 71 height 71
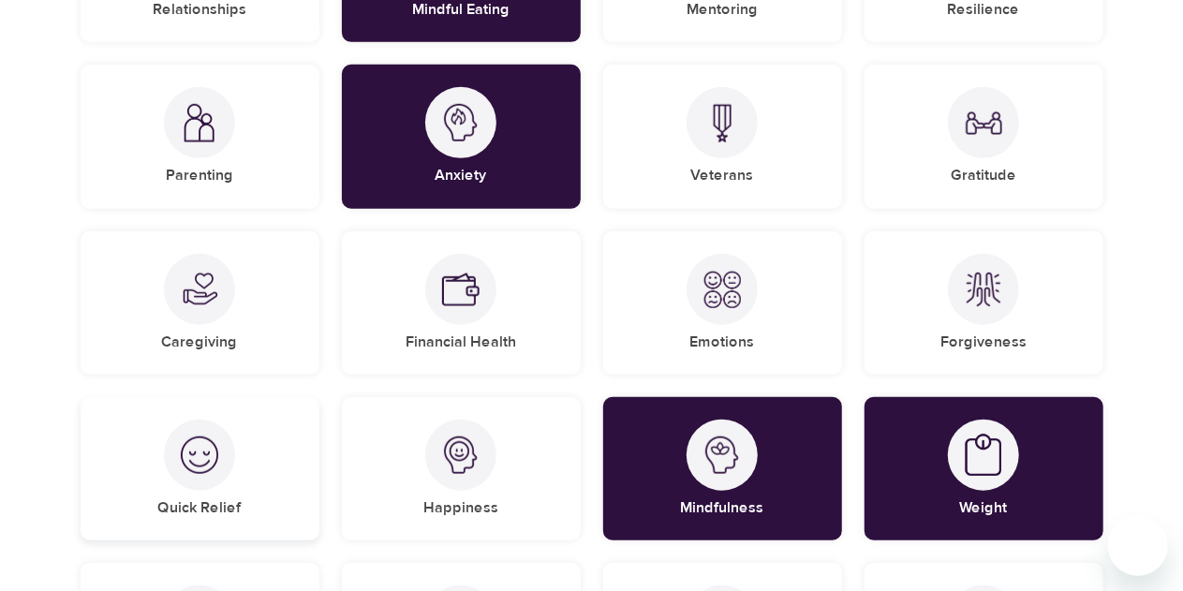
click at [216, 482] on div at bounding box center [199, 455] width 71 height 71
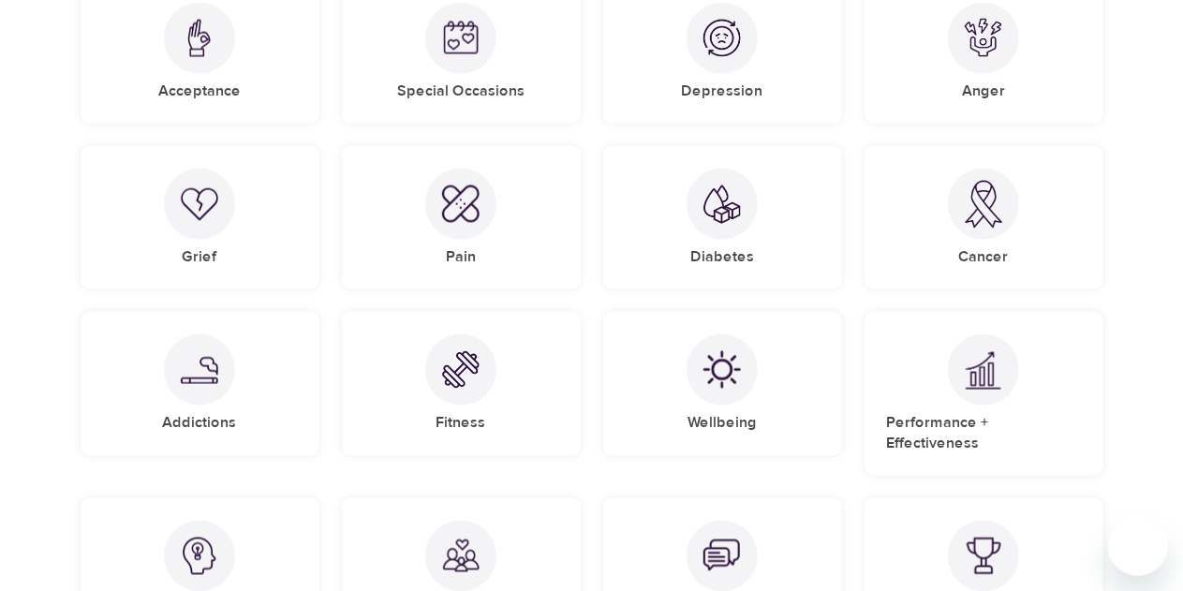
scroll to position [1405, 0]
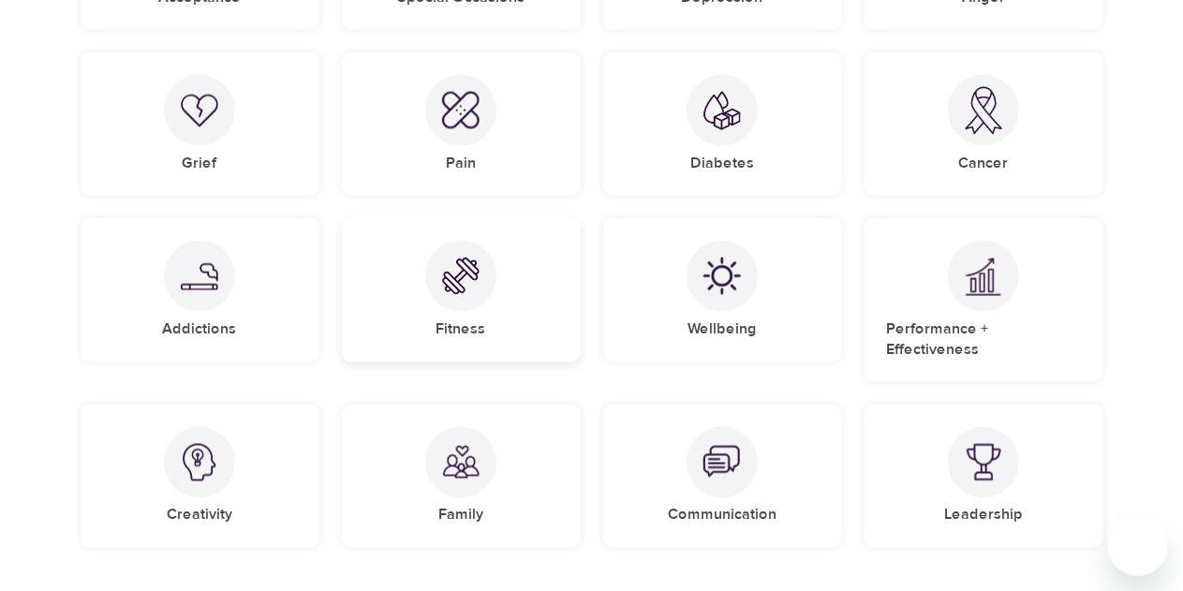
click at [482, 301] on div at bounding box center [460, 276] width 71 height 71
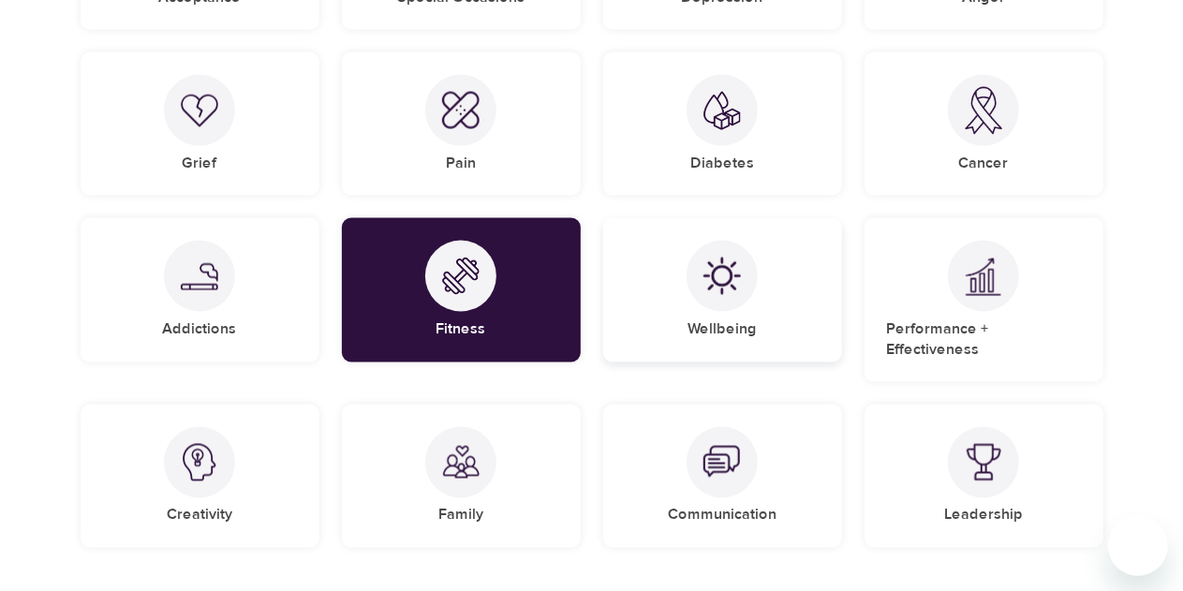
click at [720, 289] on img at bounding box center [722, 276] width 37 height 37
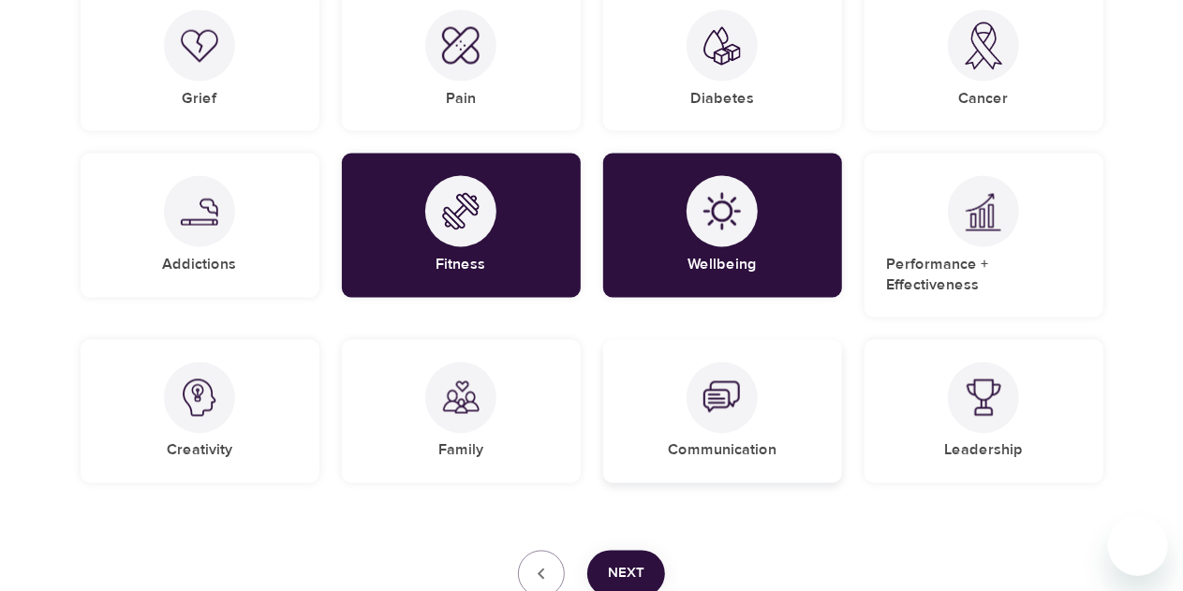
scroll to position [1499, 0]
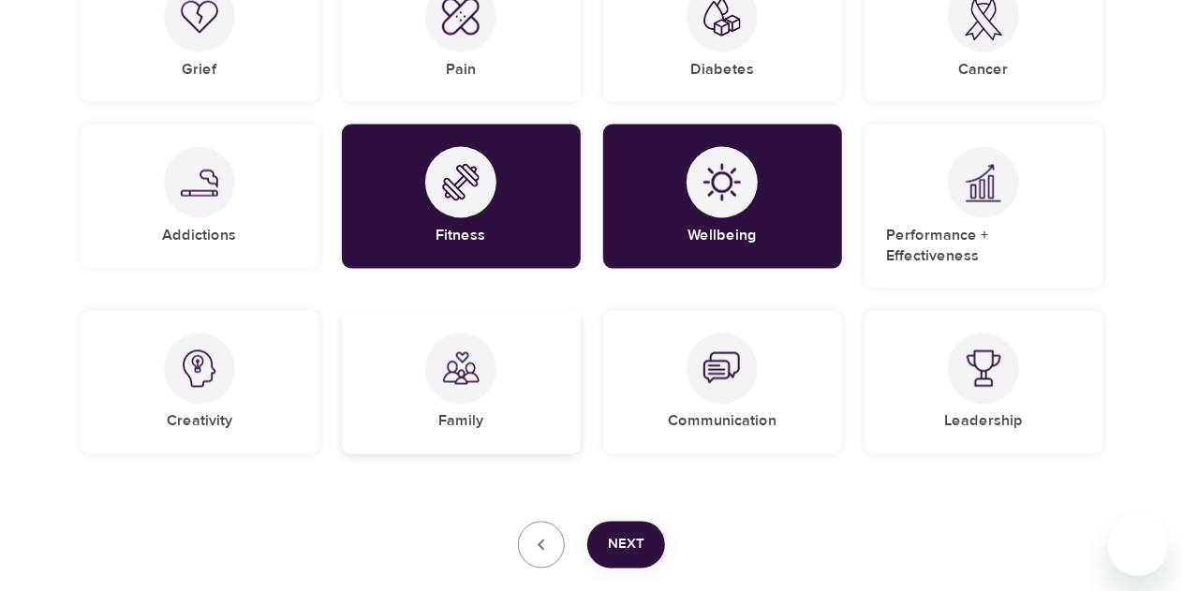
click at [463, 383] on div at bounding box center [460, 369] width 71 height 71
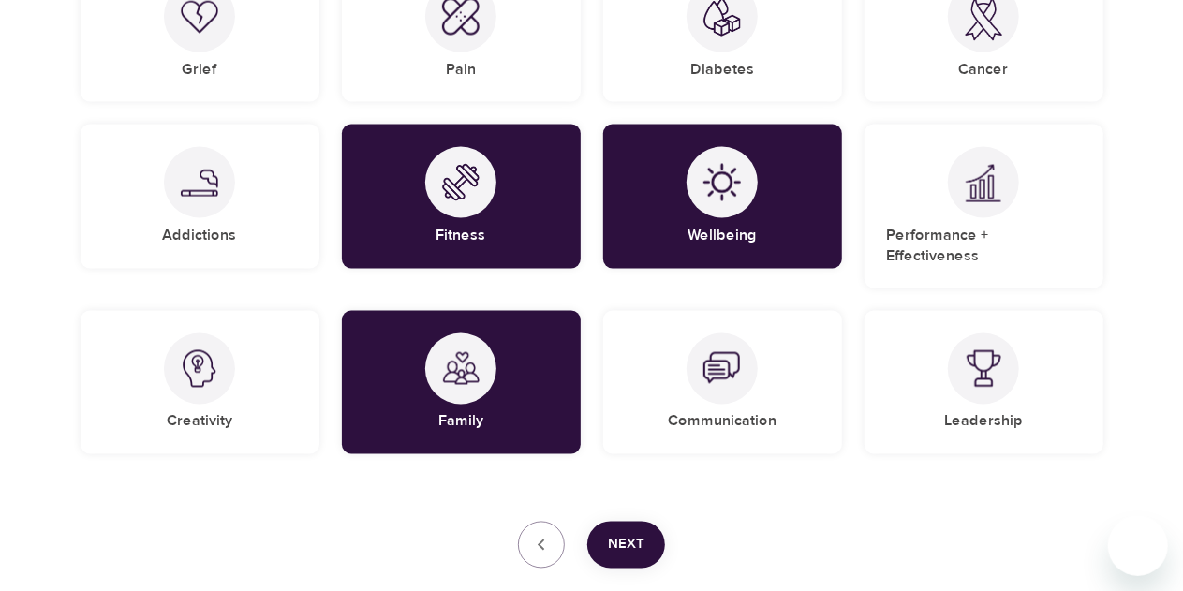
click at [625, 533] on span "Next" at bounding box center [626, 545] width 37 height 24
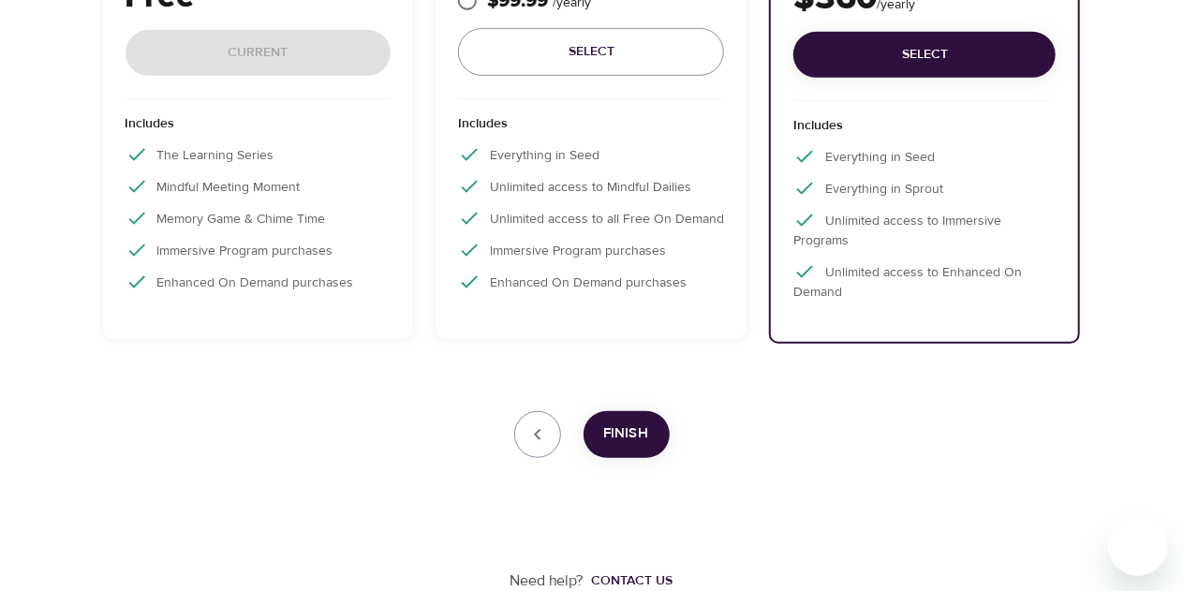
scroll to position [397, 0]
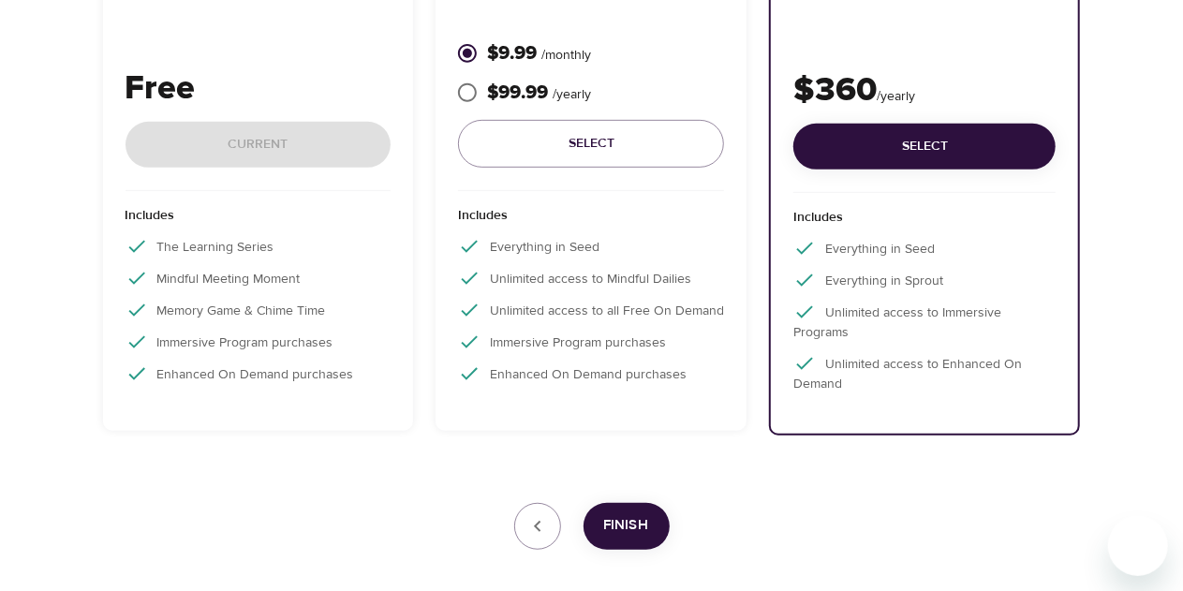
click at [229, 150] on div "Free Current" at bounding box center [259, 127] width 266 height 127
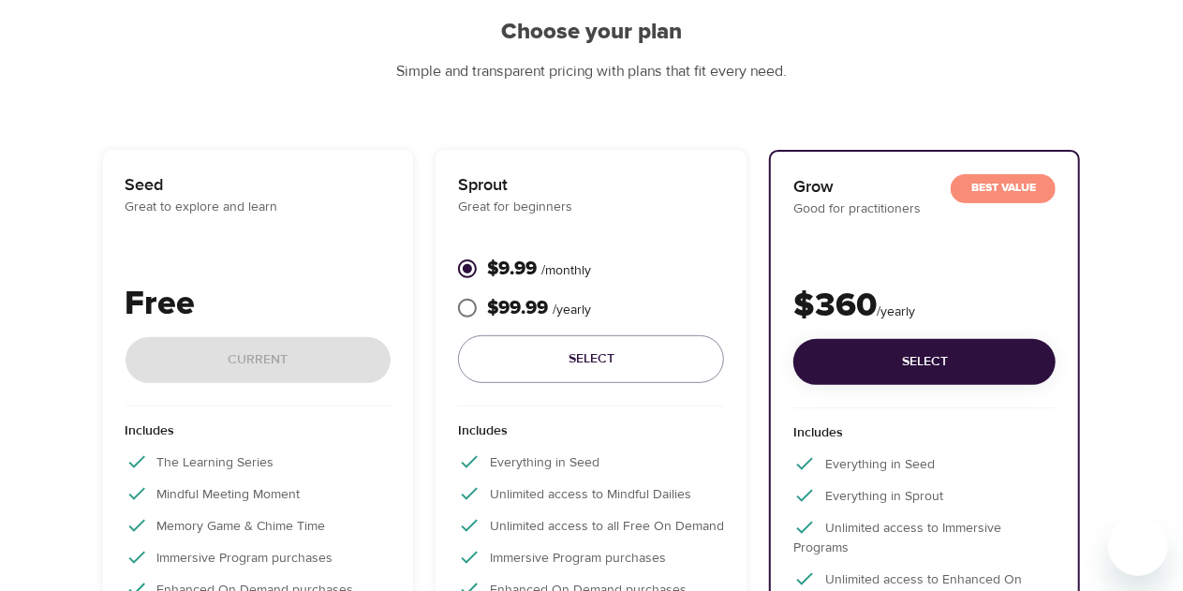
scroll to position [210, 0]
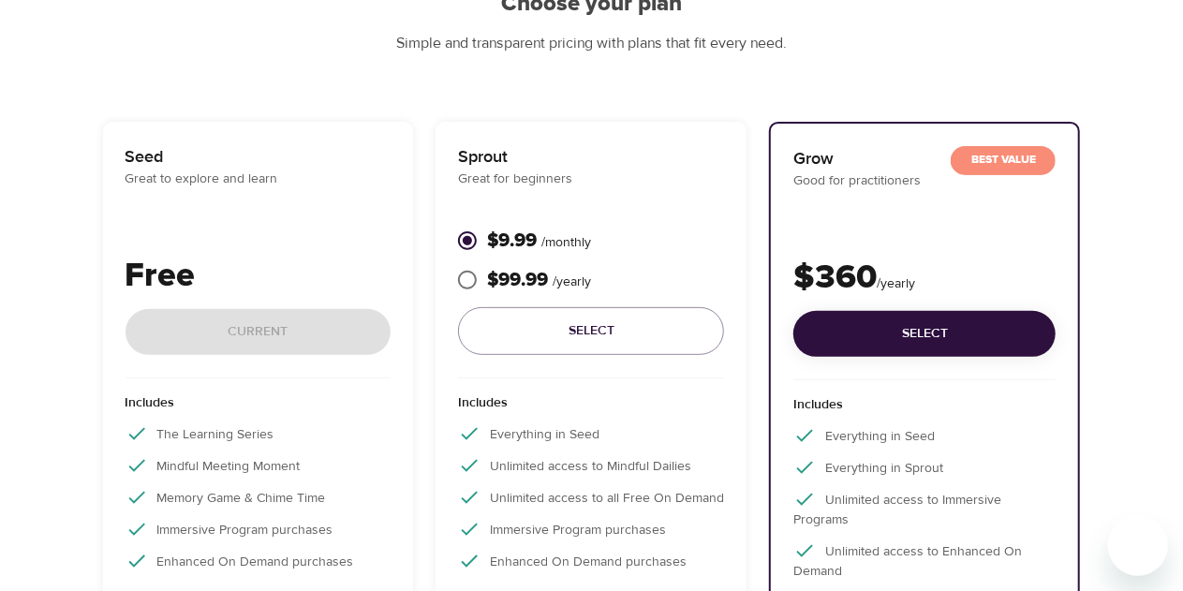
click at [156, 171] on p "Great to explore and learn" at bounding box center [259, 180] width 266 height 20
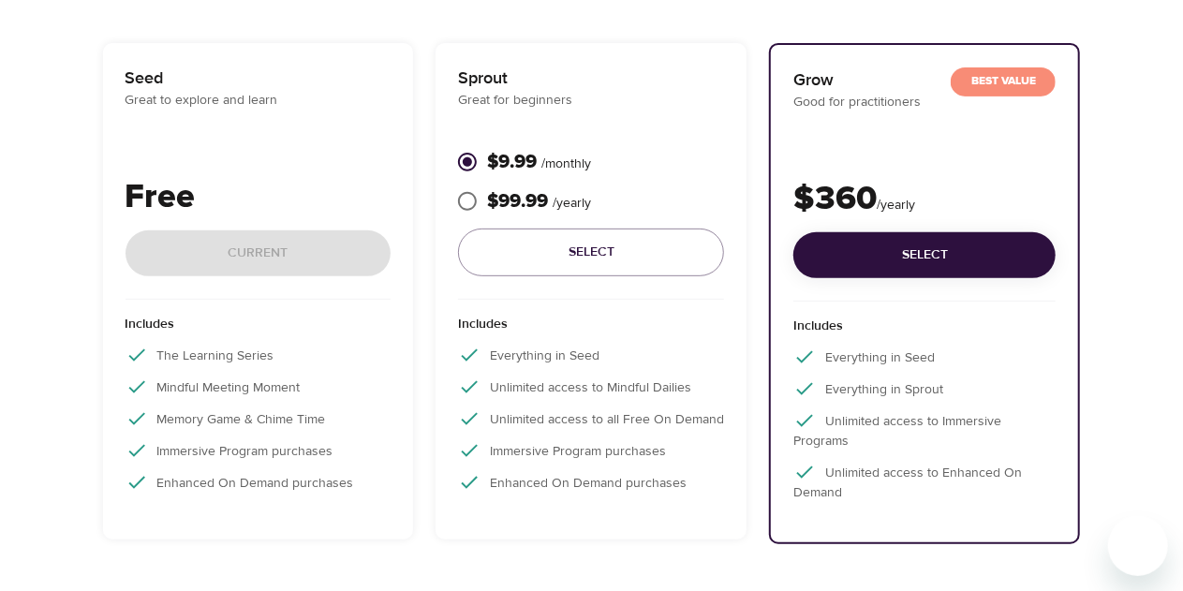
scroll to position [397, 0]
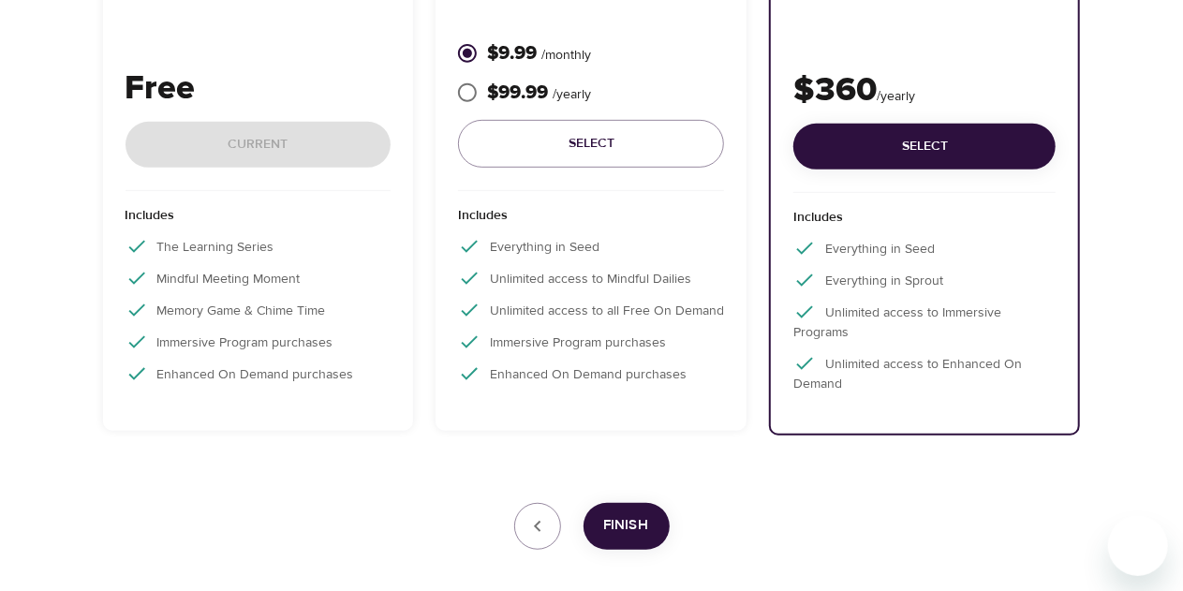
click at [635, 521] on span "Finish" at bounding box center [626, 525] width 45 height 24
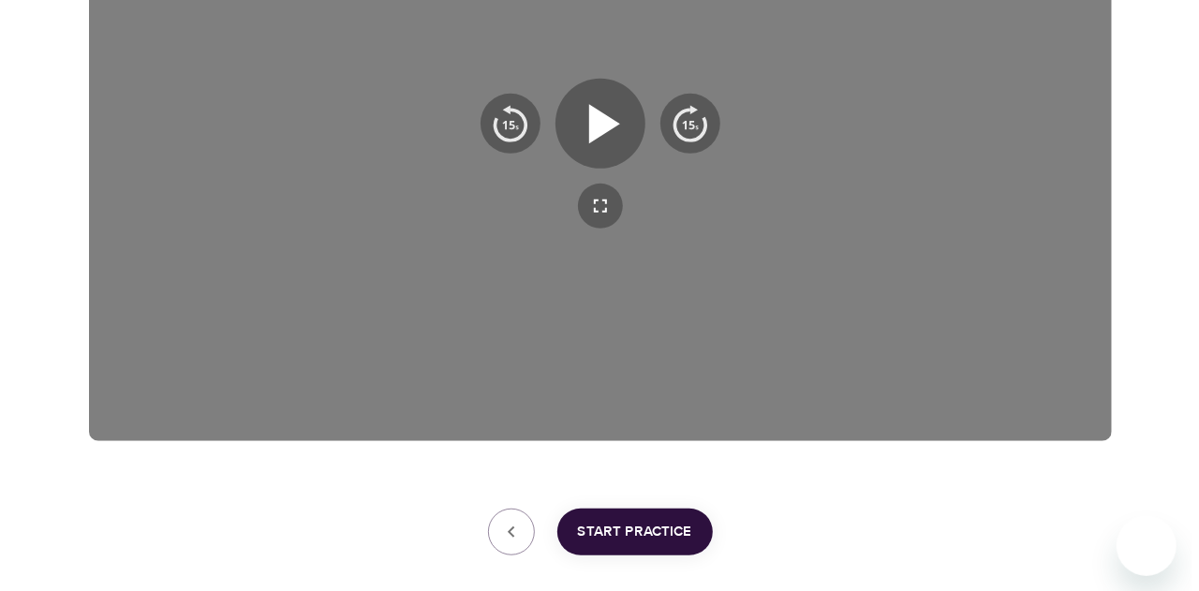
scroll to position [472, 0]
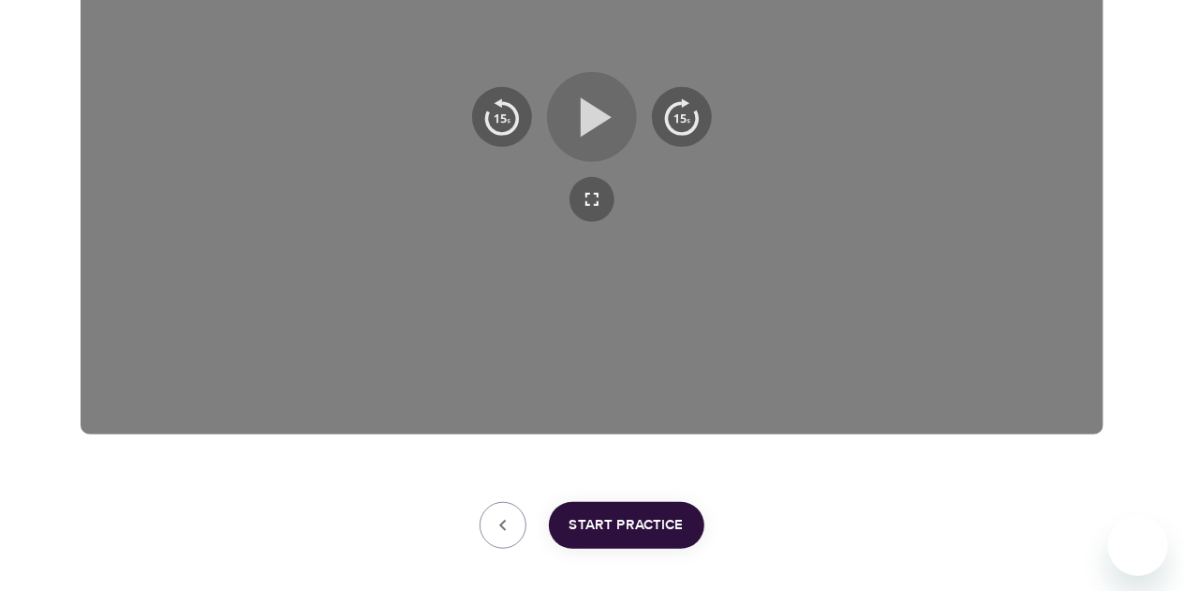
click at [585, 121] on icon "button" at bounding box center [596, 116] width 31 height 39
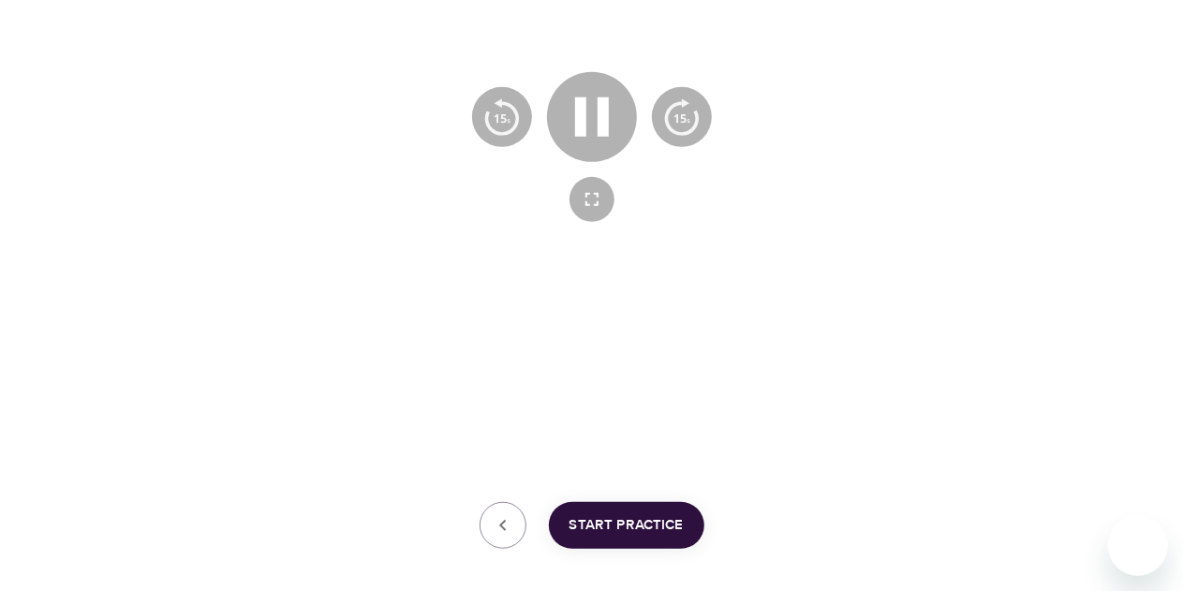
drag, startPoint x: 585, startPoint y: 121, endPoint x: 1017, endPoint y: 174, distance: 436.1
click at [1017, 174] on div at bounding box center [592, 146] width 1023 height 575
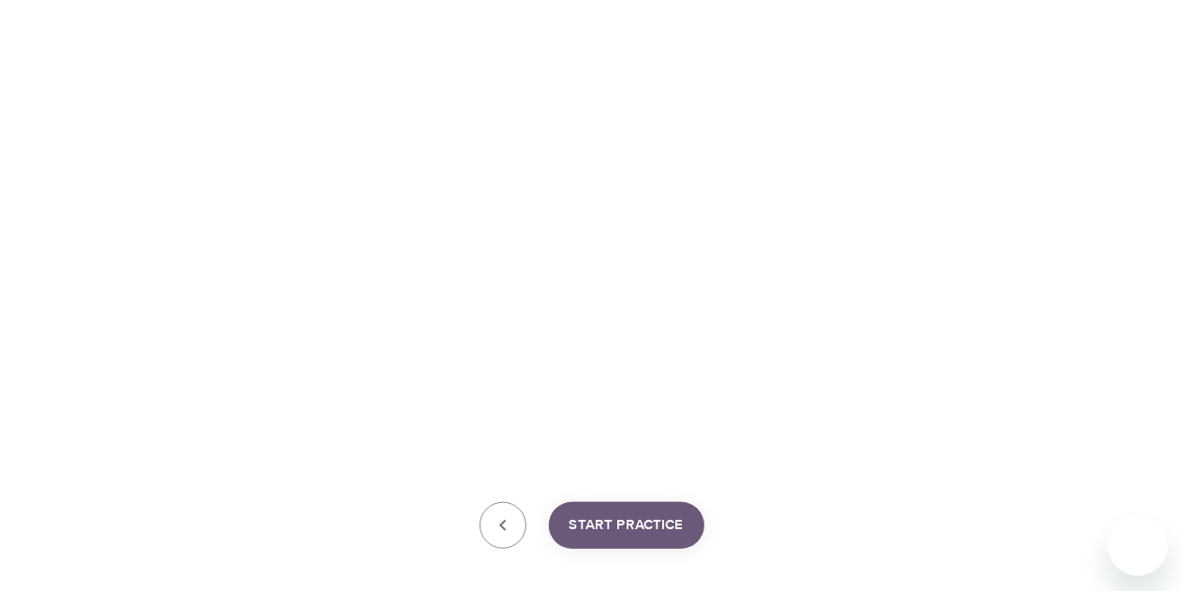
click at [642, 526] on span "Start Practice" at bounding box center [627, 525] width 114 height 24
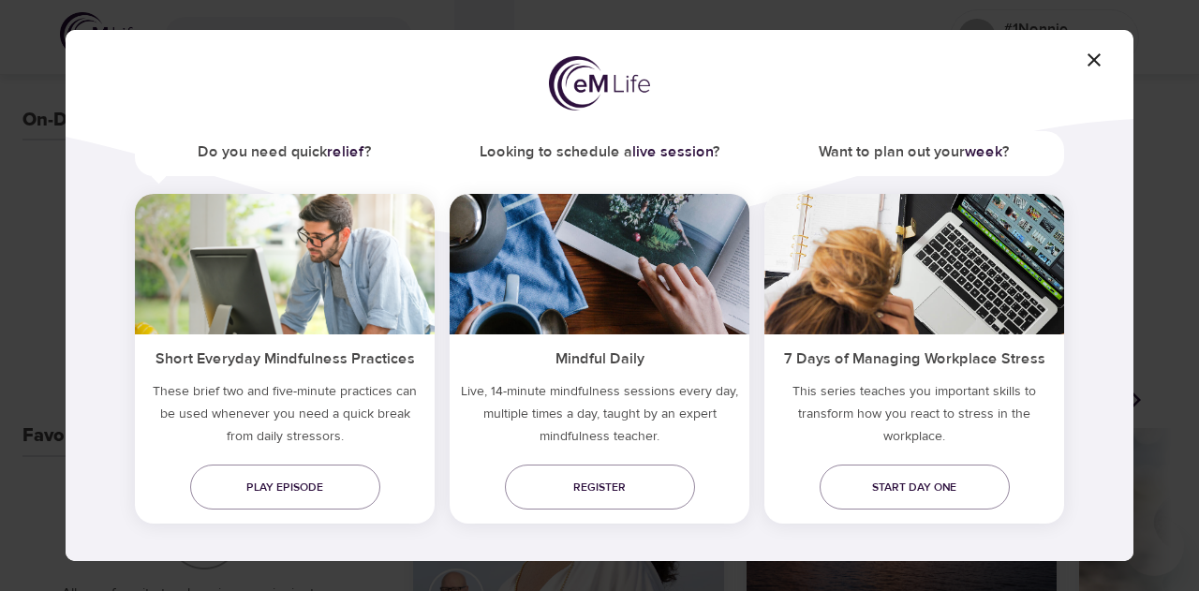
scroll to position [125, 0]
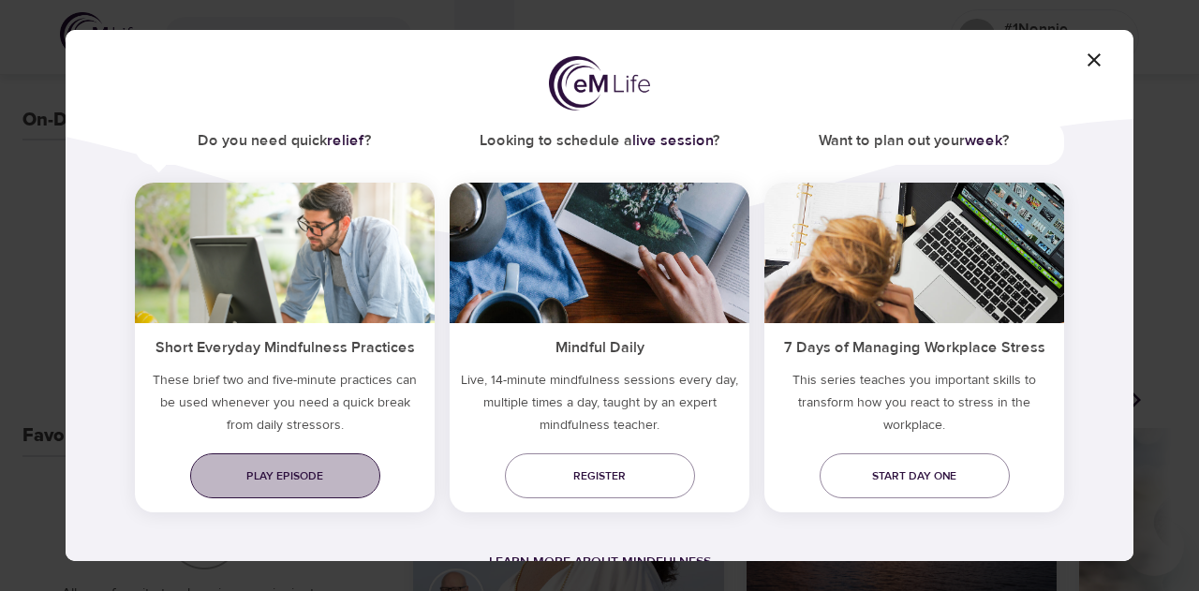
click at [245, 471] on span "Play episode" at bounding box center [285, 477] width 160 height 20
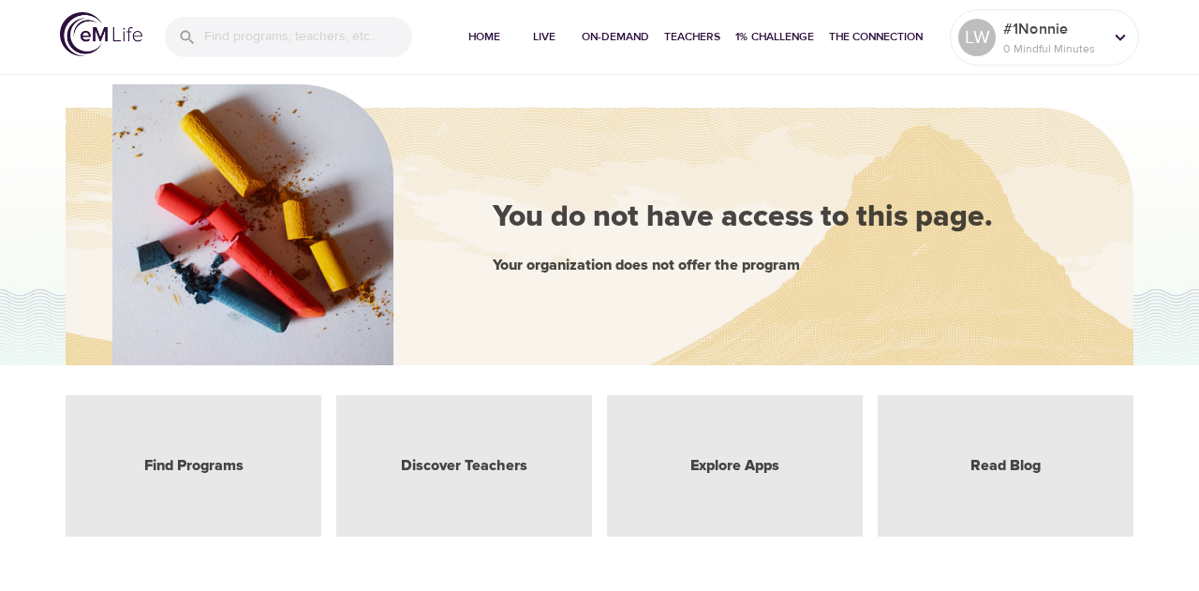
click at [255, 456] on div "Find Programs" at bounding box center [194, 465] width 256 height 141
click at [222, 471] on link "Find Programs" at bounding box center [193, 466] width 99 height 22
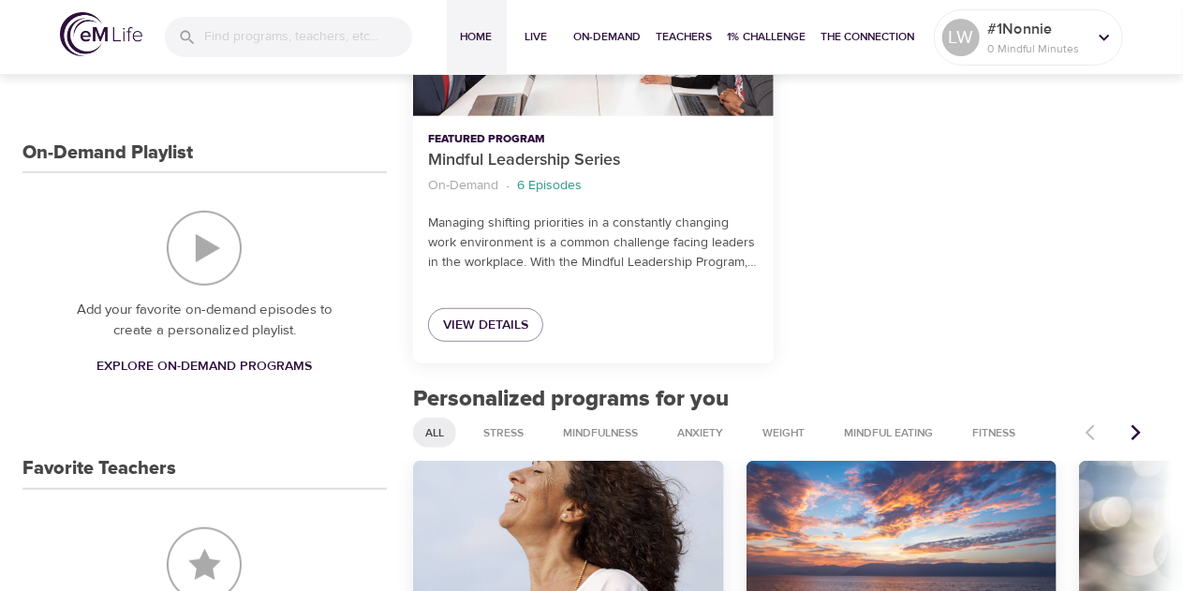
scroll to position [468, 0]
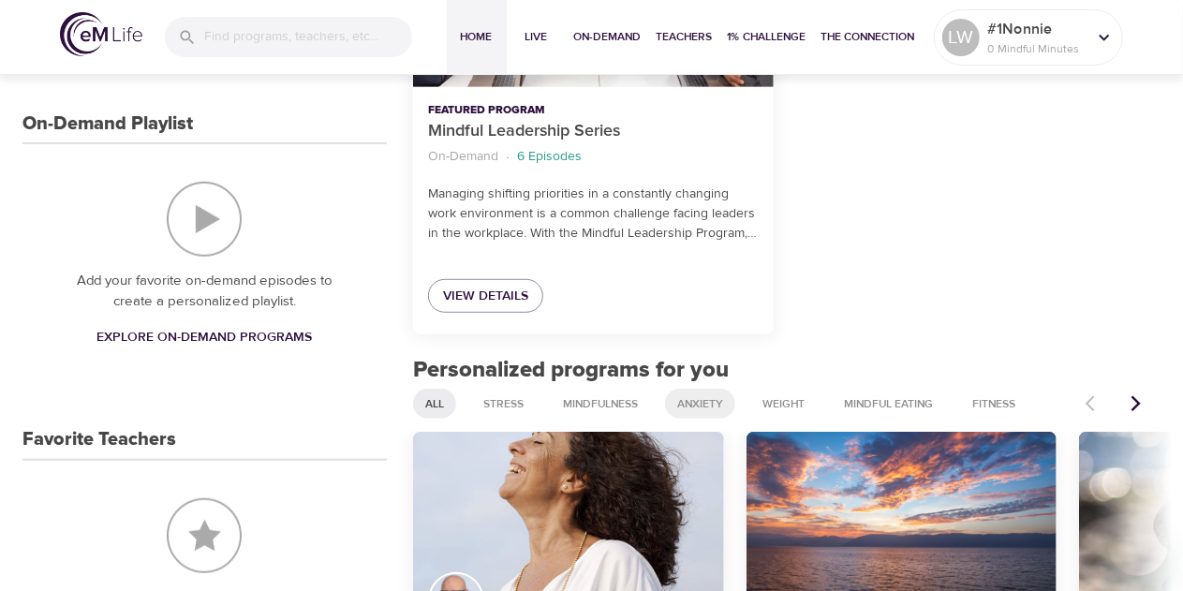
click at [709, 406] on span "Anxiety" at bounding box center [700, 404] width 68 height 16
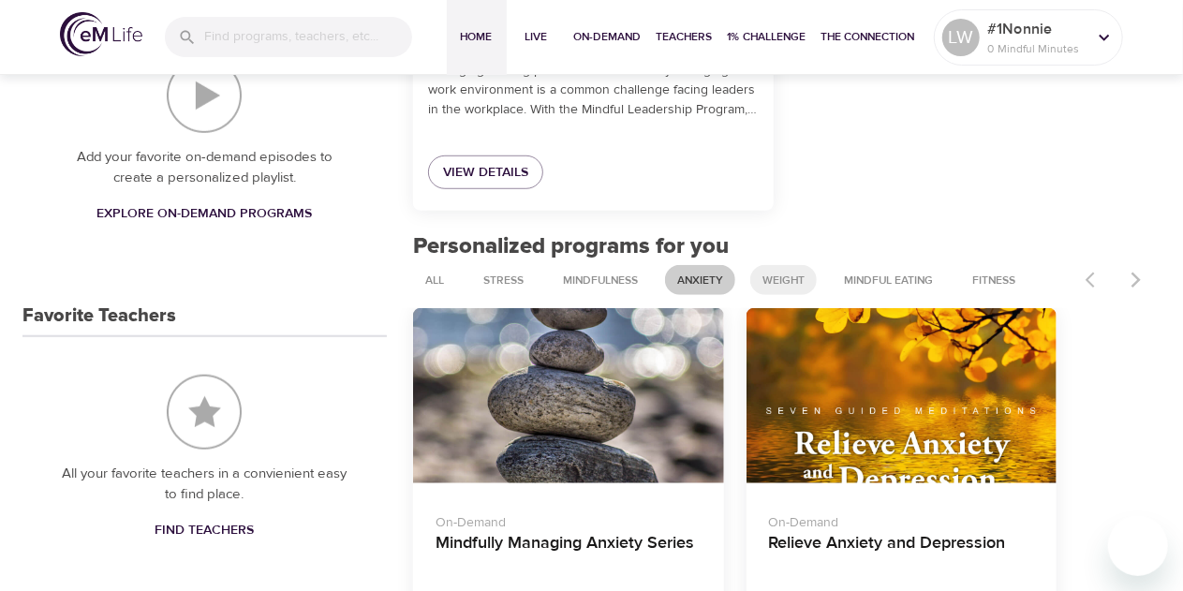
scroll to position [656, 0]
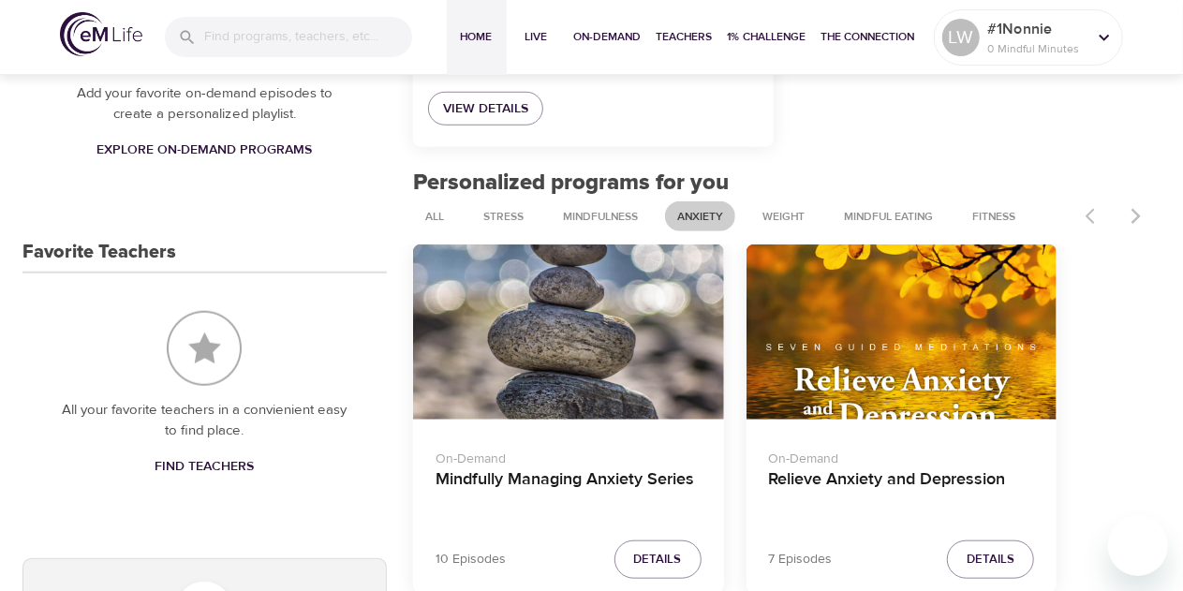
click at [566, 380] on div "Mindfully Managing Anxiety Series" at bounding box center [568, 332] width 311 height 175
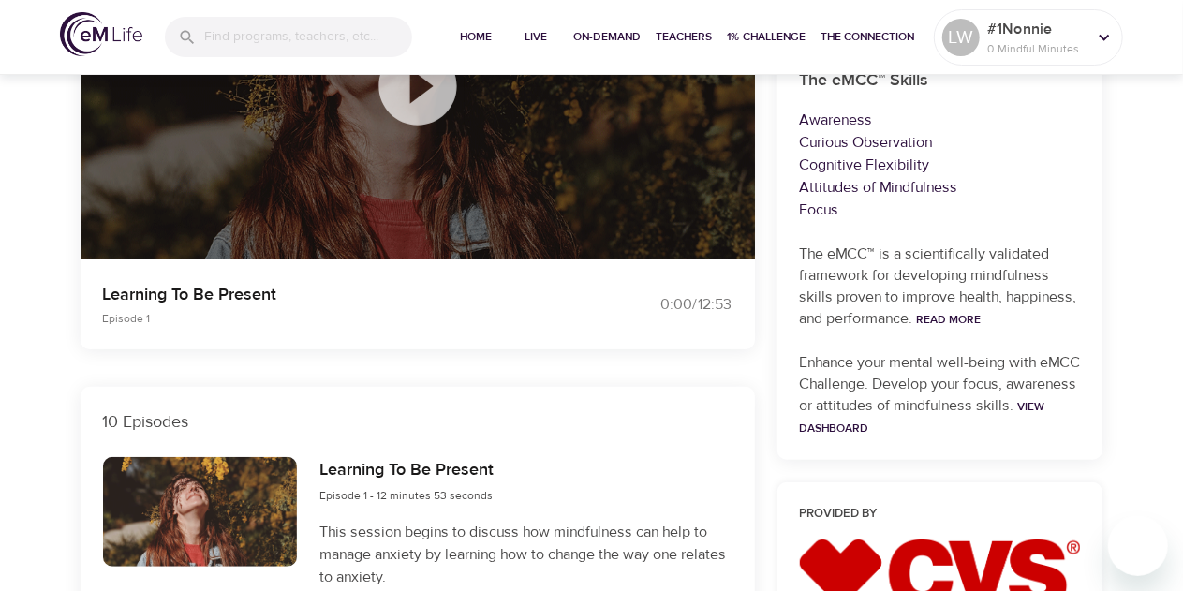
scroll to position [656, 0]
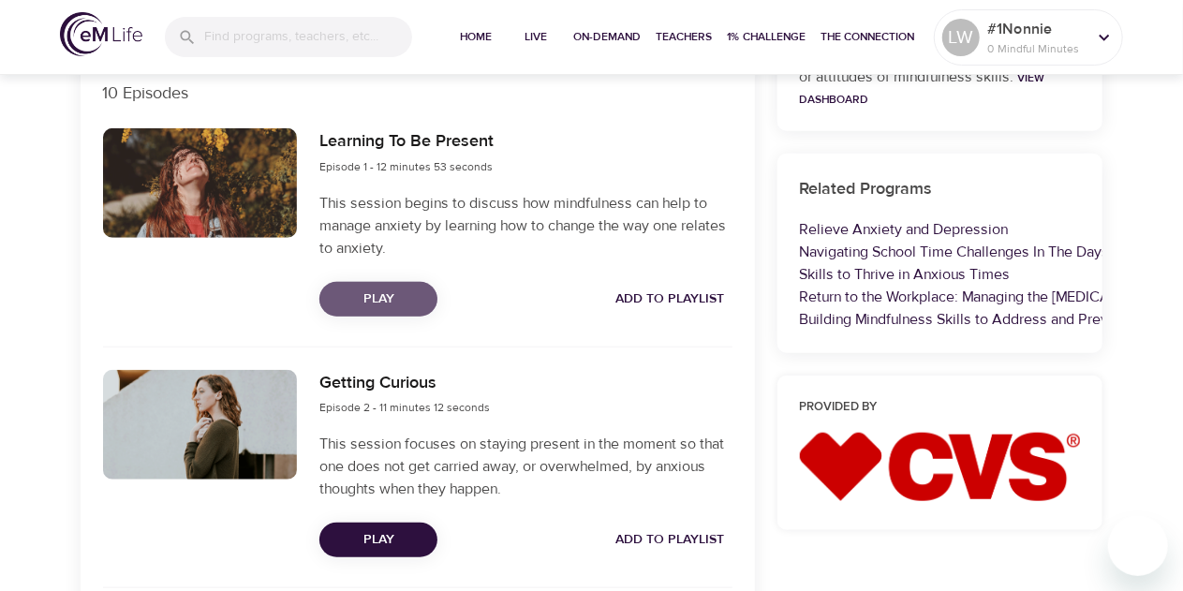
click at [391, 304] on span "Play" at bounding box center [378, 299] width 88 height 23
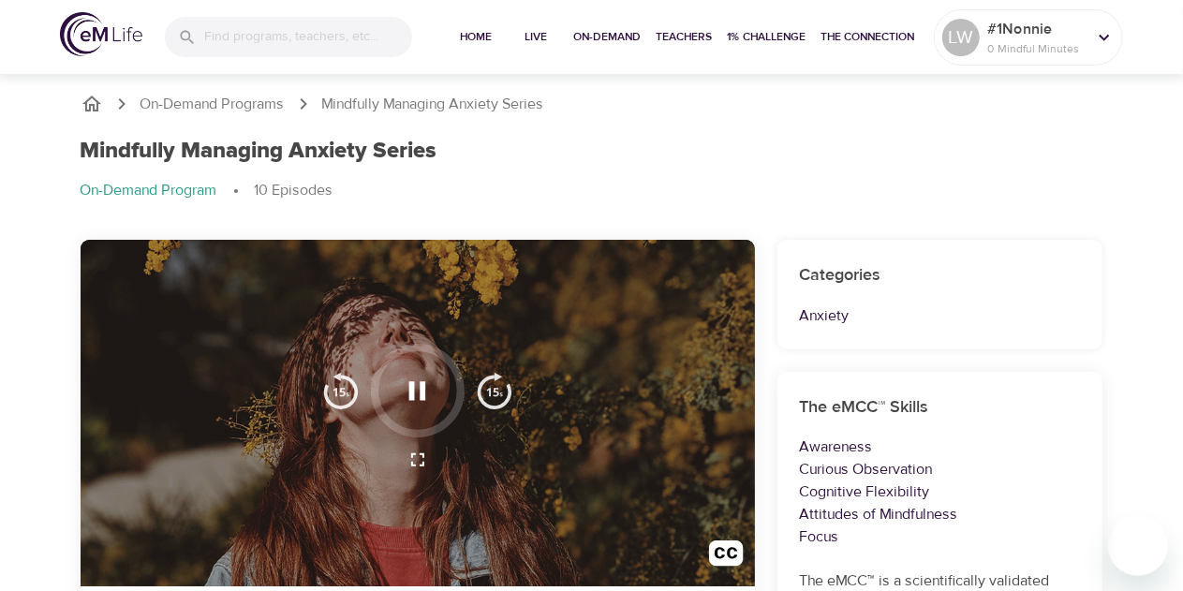
scroll to position [94, 0]
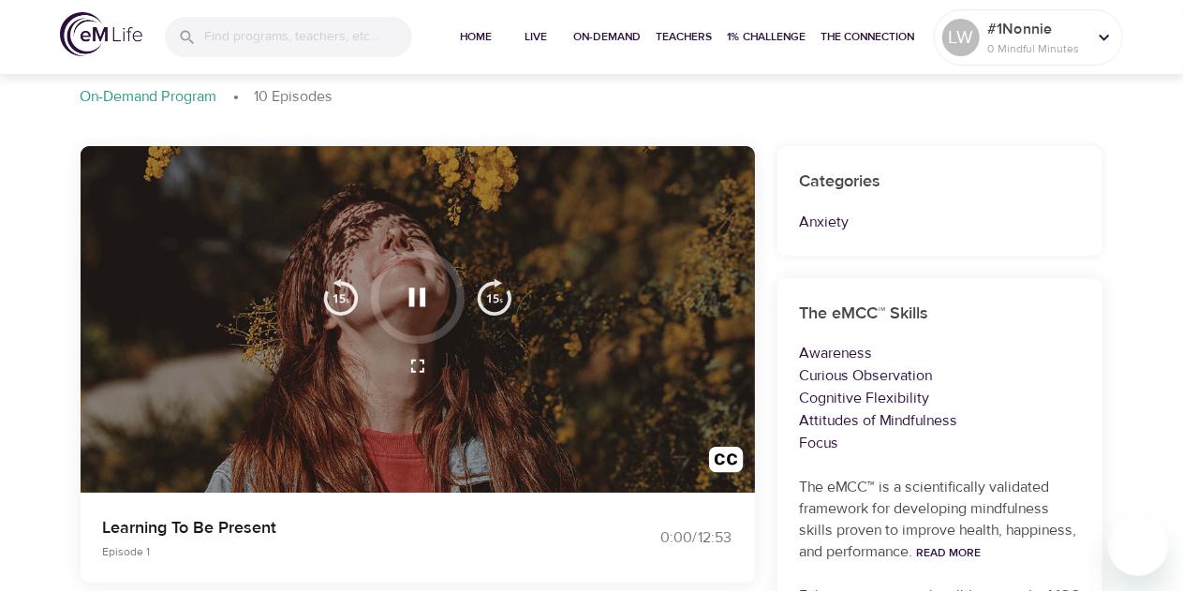
click at [425, 310] on icon "button" at bounding box center [417, 297] width 33 height 33
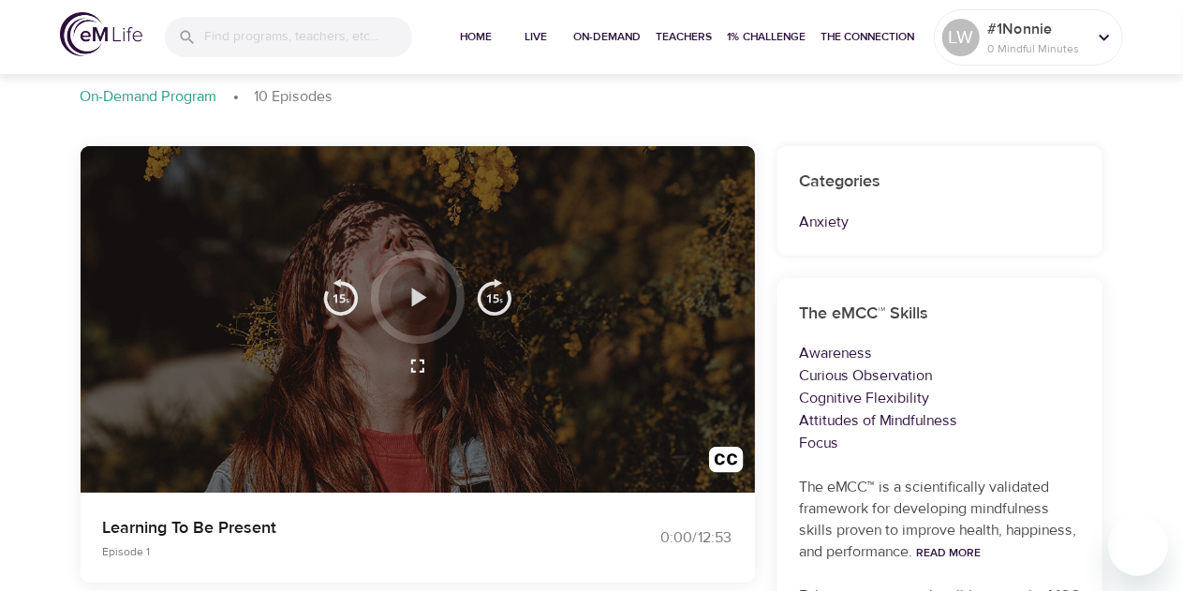
click at [423, 299] on icon "button" at bounding box center [419, 297] width 15 height 19
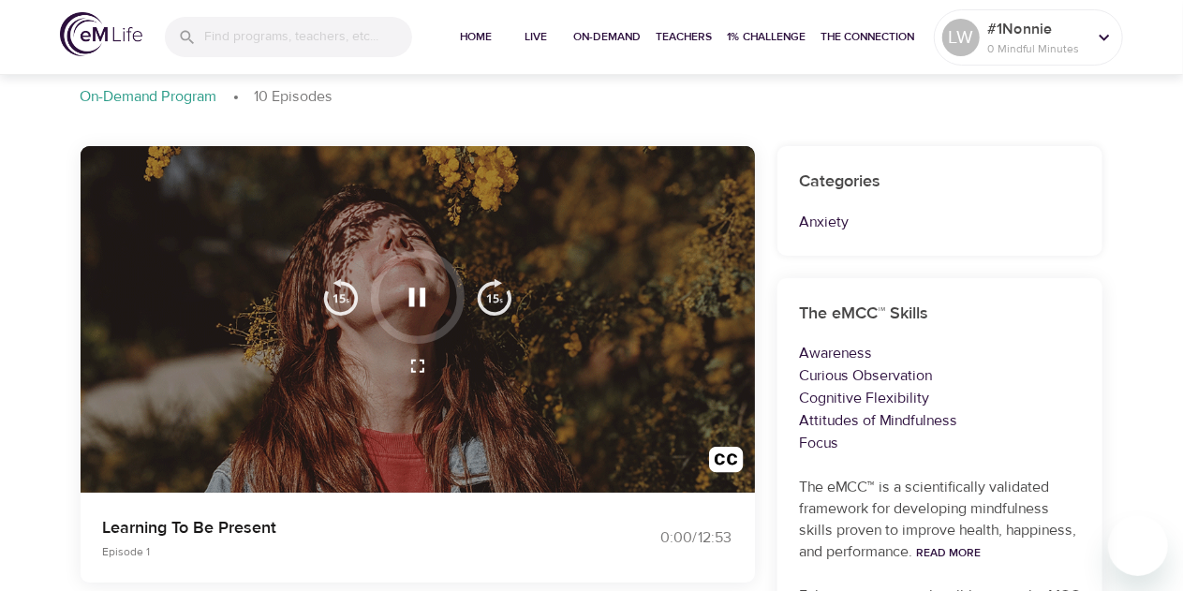
click at [418, 306] on icon "button" at bounding box center [417, 297] width 33 height 33
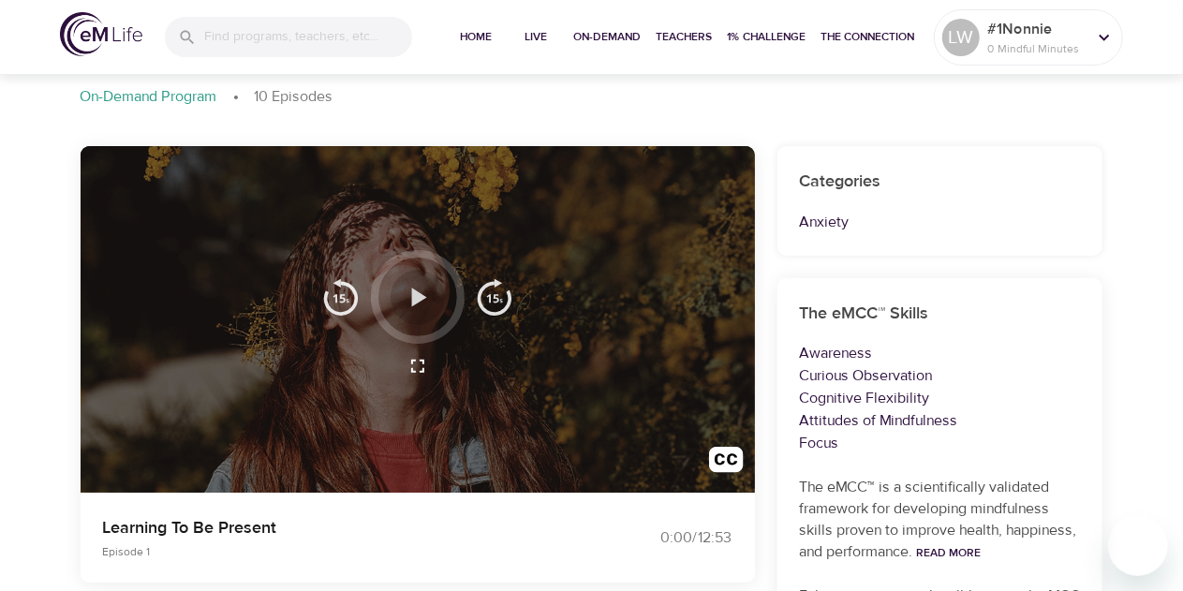
click at [418, 306] on icon "button" at bounding box center [417, 297] width 33 height 33
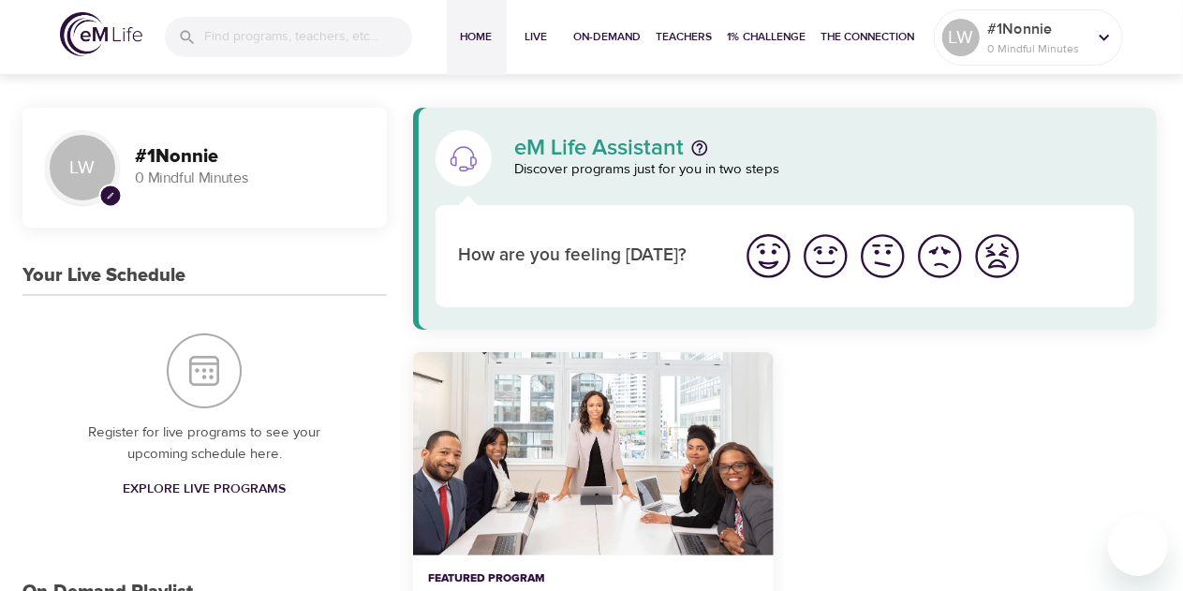
click at [889, 260] on img "I'm feeling ok" at bounding box center [883, 256] width 52 height 52
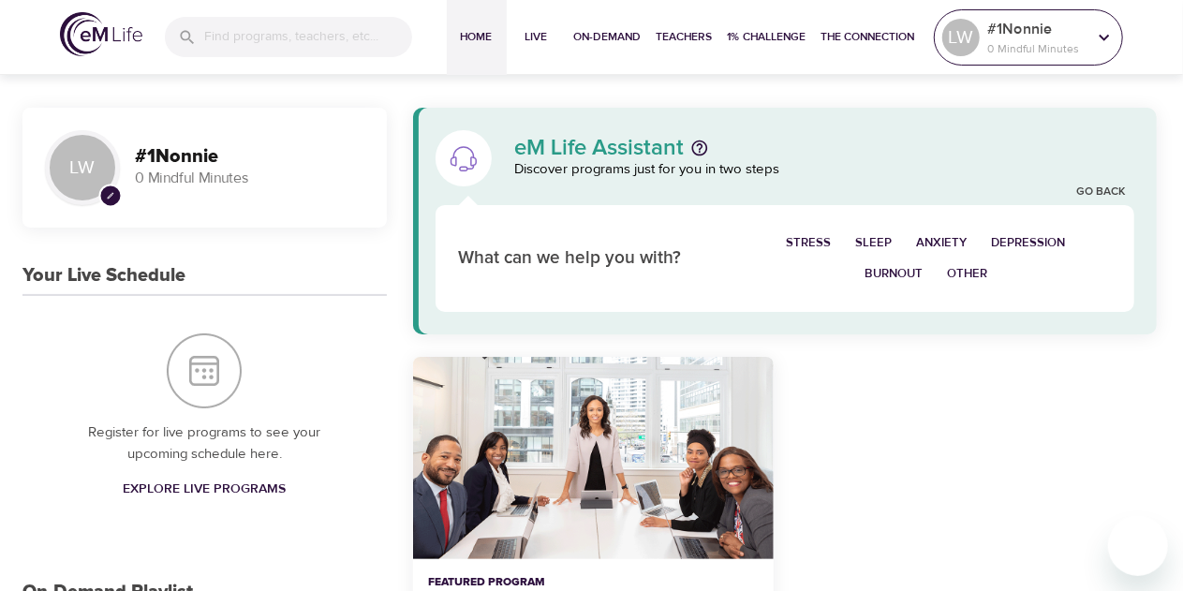
click at [1112, 35] on icon at bounding box center [1104, 37] width 21 height 21
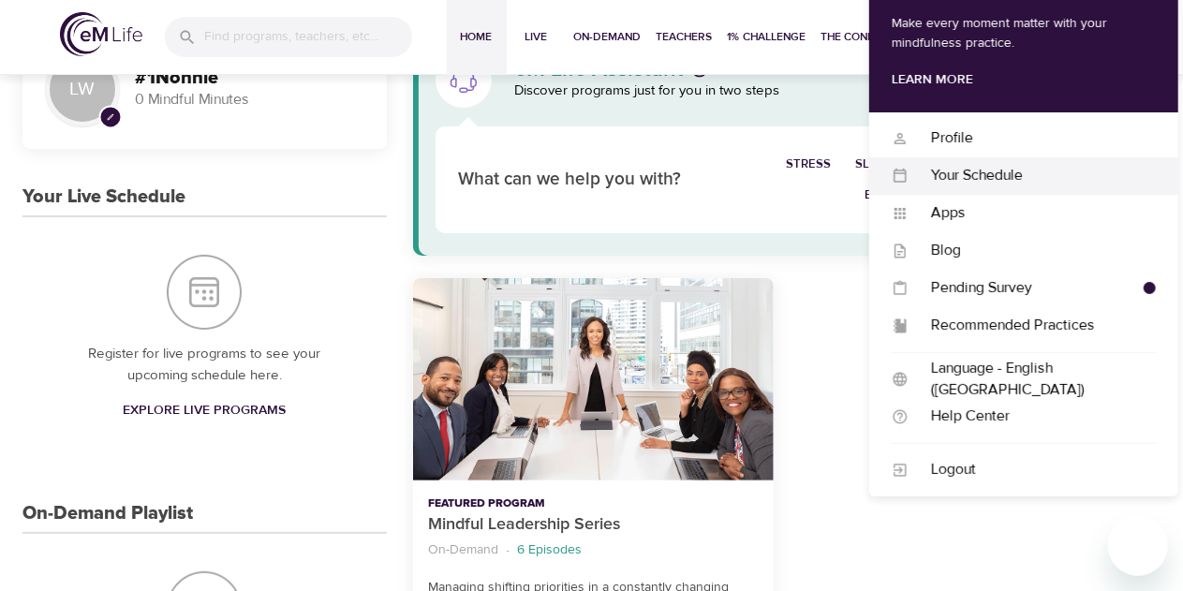
scroll to position [375, 0]
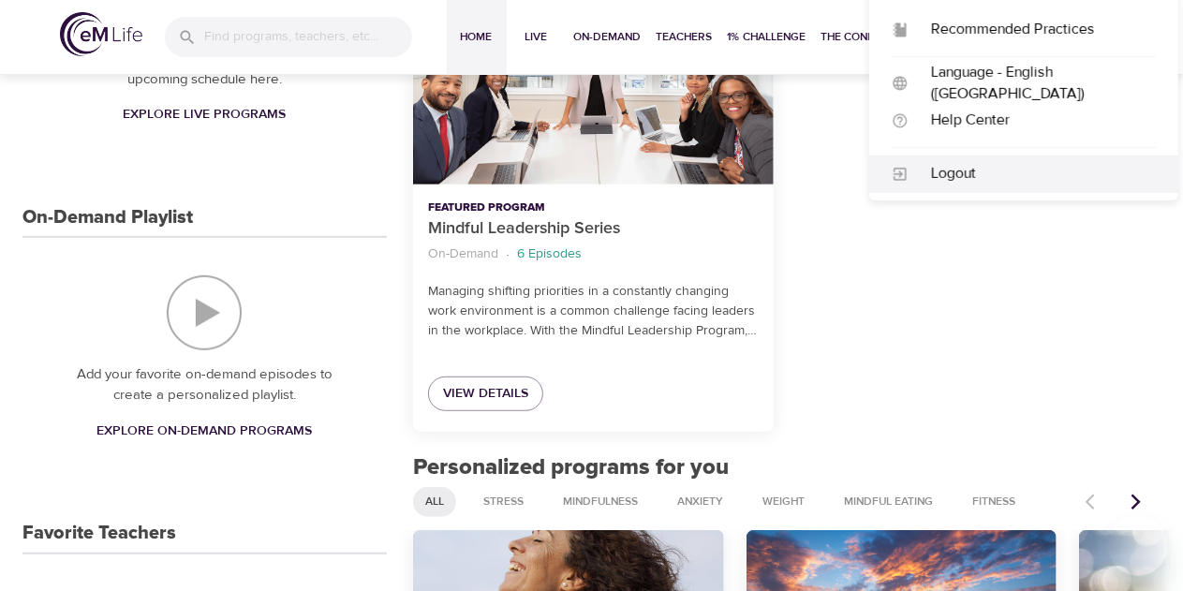
click at [963, 171] on div "Logout" at bounding box center [1032, 174] width 247 height 22
